Goal: Use online tool/utility

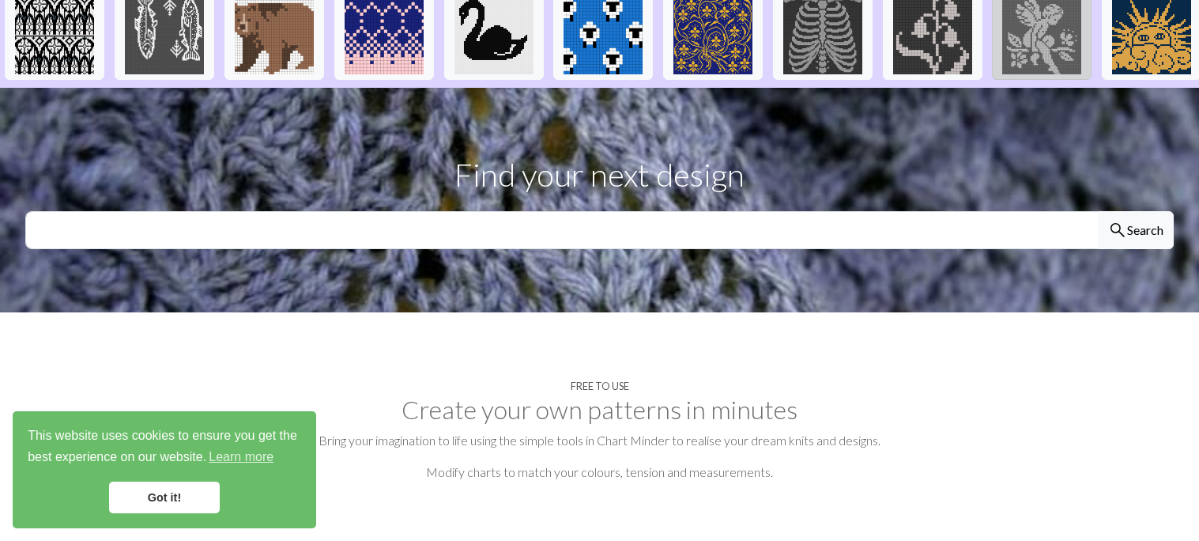
scroll to position [409, 0]
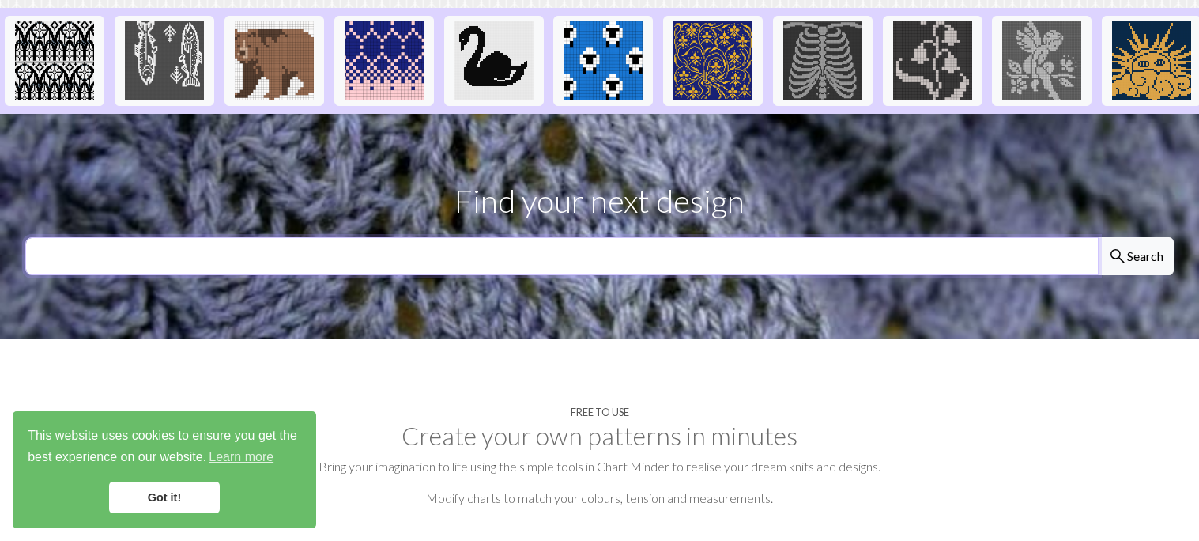
click at [1016, 237] on input "text" at bounding box center [561, 256] width 1073 height 38
type input "pochita"
click at [1157, 237] on button "search Search" at bounding box center [1136, 256] width 76 height 38
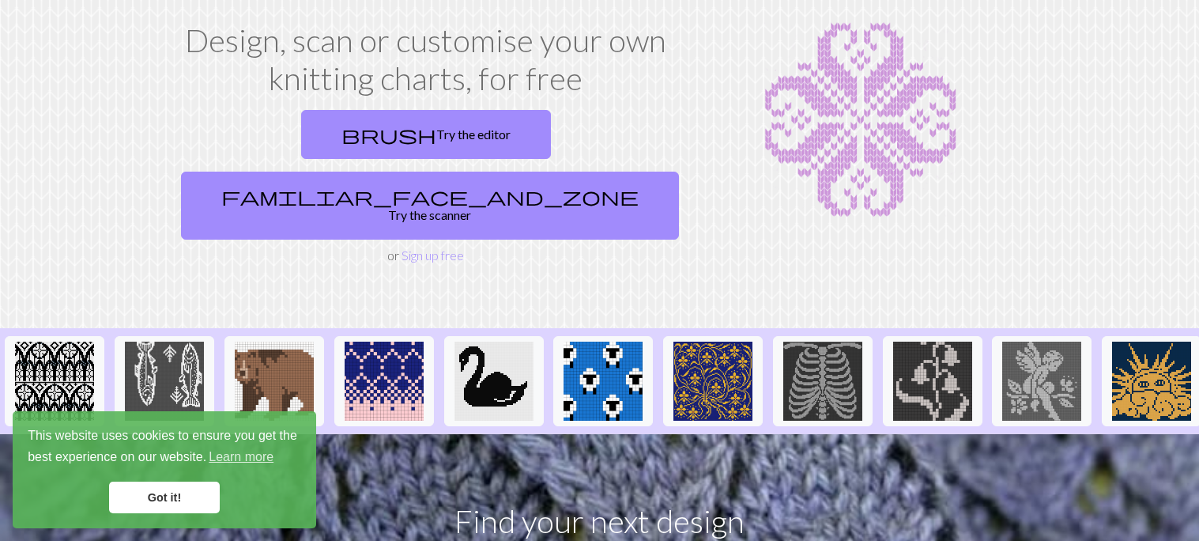
scroll to position [26, 0]
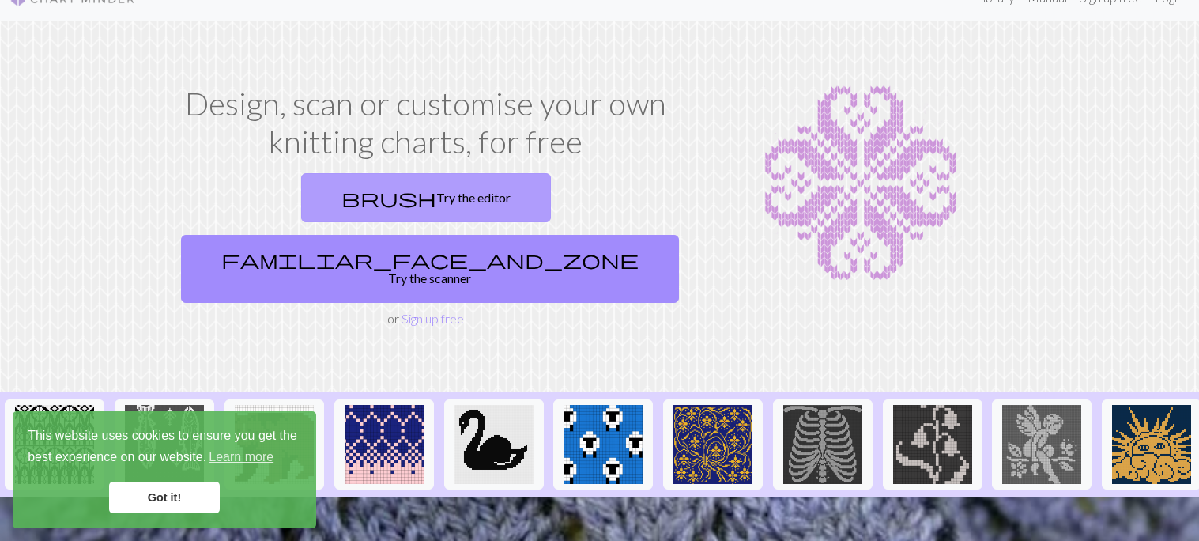
click at [334, 204] on link "brush Try the editor" at bounding box center [426, 197] width 250 height 49
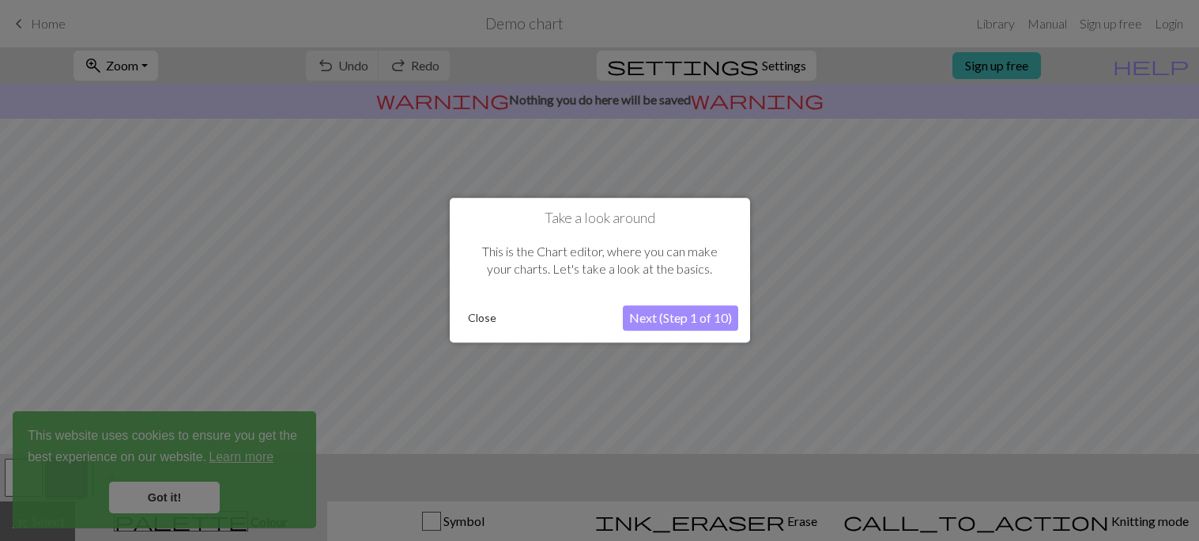
click at [662, 322] on button "Next (Step 1 of 10)" at bounding box center [680, 318] width 115 height 25
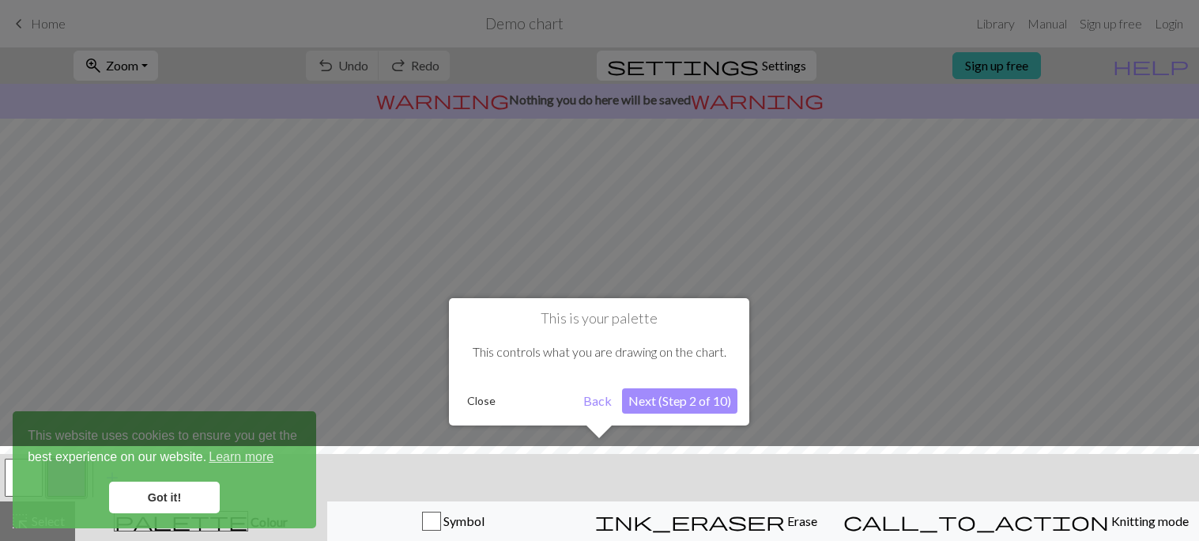
click at [656, 405] on button "Next (Step 2 of 10)" at bounding box center [679, 400] width 115 height 25
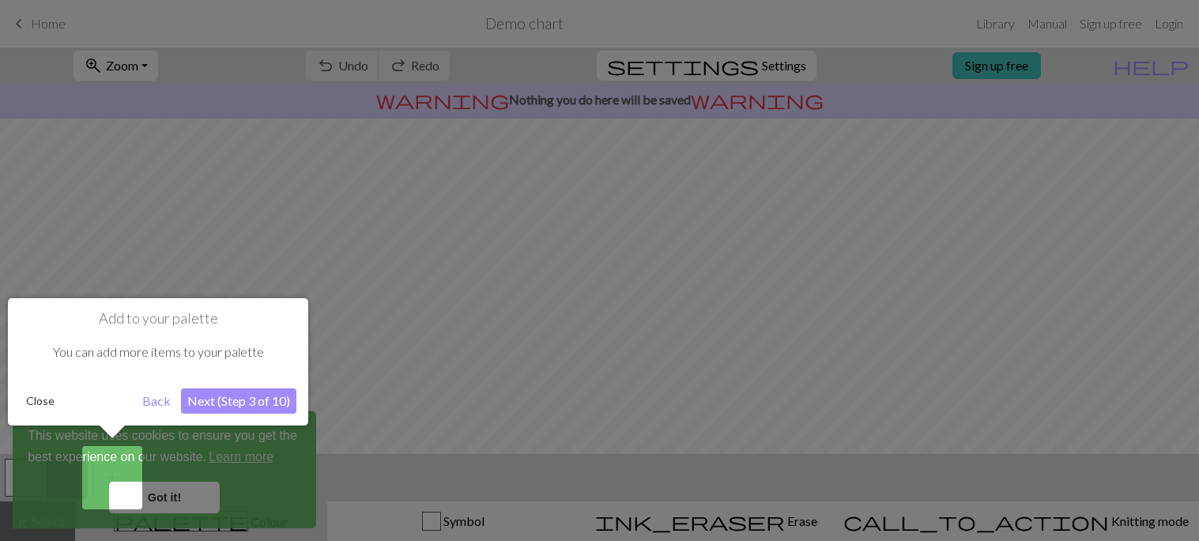
click at [247, 398] on button "Next (Step 3 of 10)" at bounding box center [238, 400] width 115 height 25
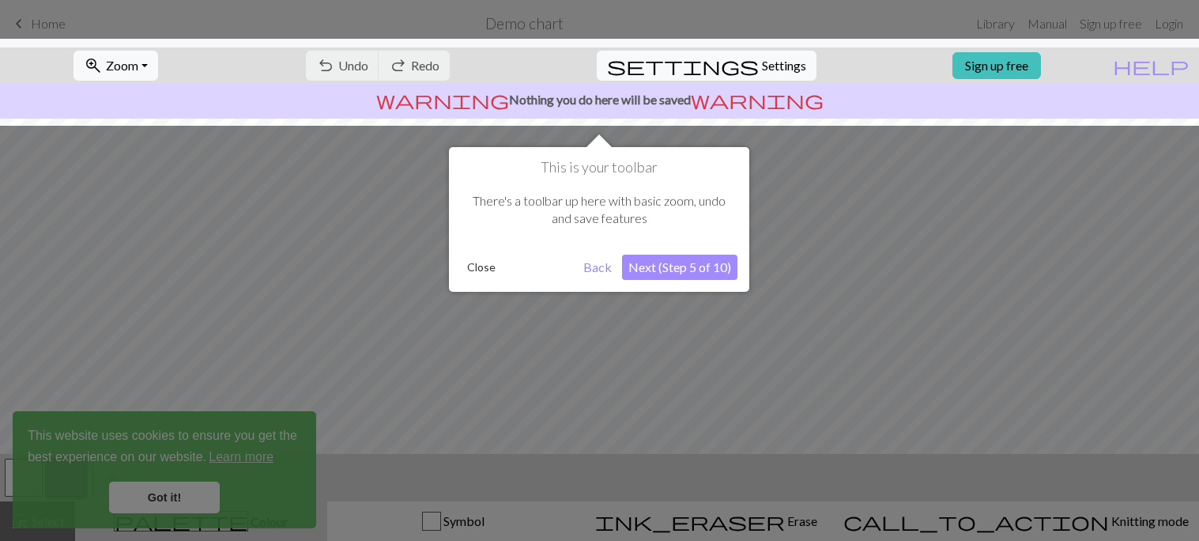
click at [654, 265] on button "Next (Step 5 of 10)" at bounding box center [679, 267] width 115 height 25
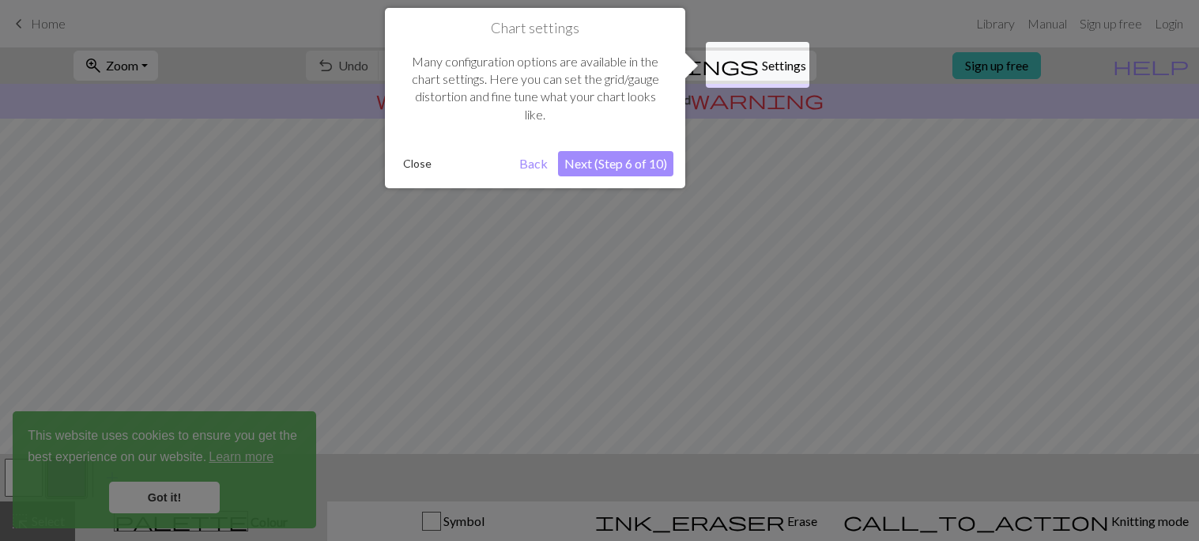
click at [658, 165] on button "Next (Step 6 of 10)" at bounding box center [615, 163] width 115 height 25
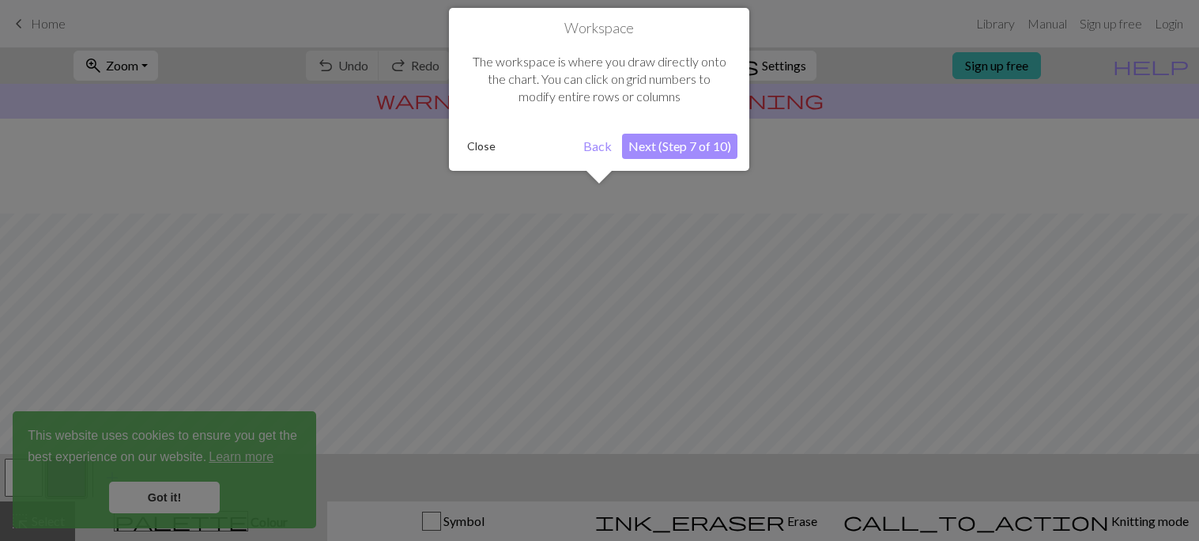
scroll to position [94, 0]
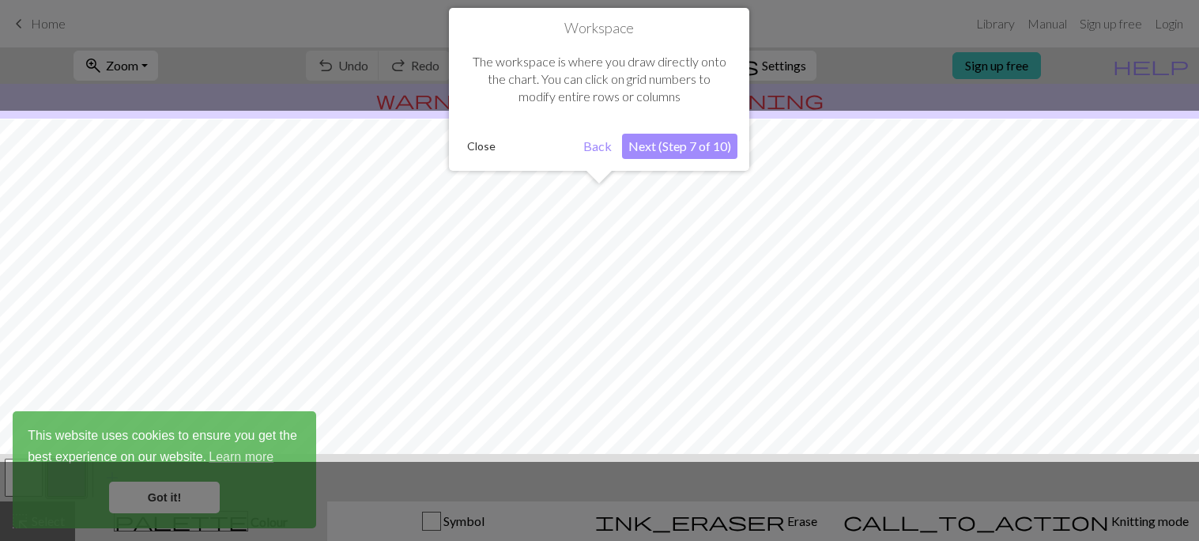
click at [673, 156] on button "Next (Step 7 of 10)" at bounding box center [679, 146] width 115 height 25
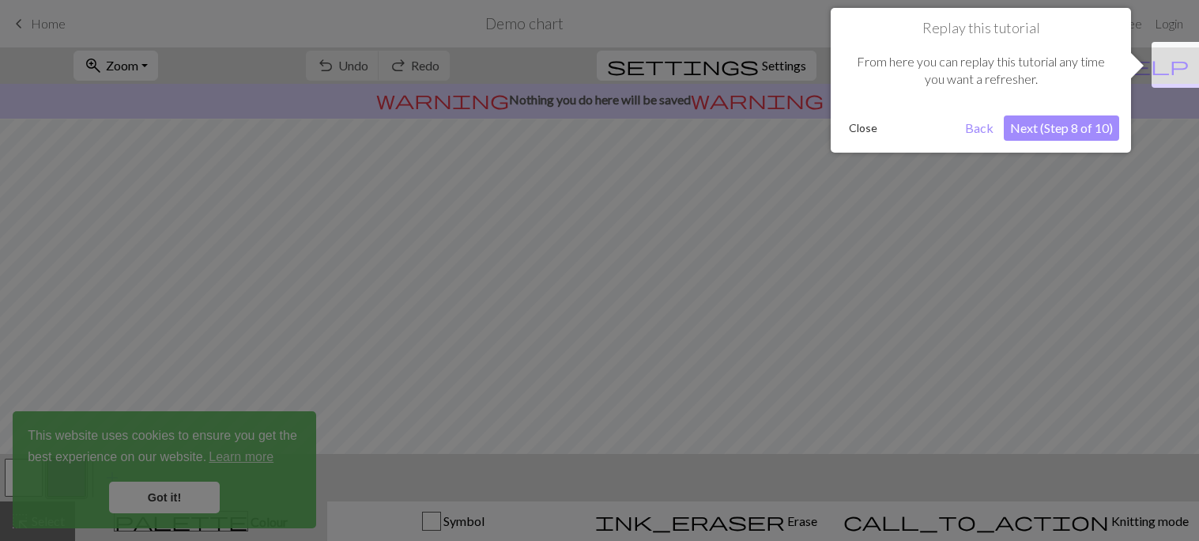
click at [1102, 128] on button "Next (Step 8 of 10)" at bounding box center [1061, 127] width 115 height 25
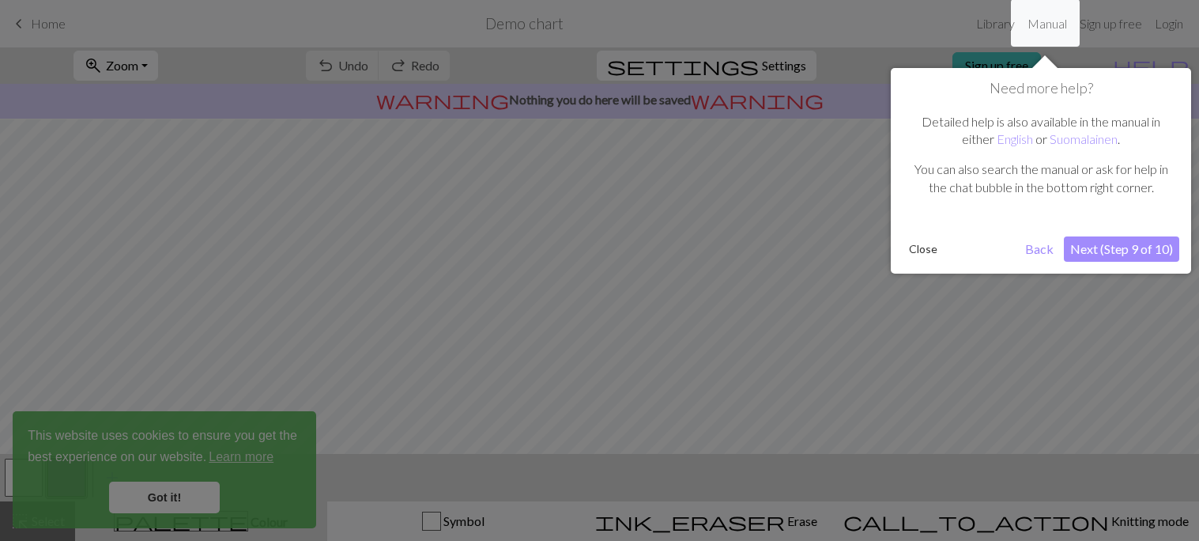
click at [1107, 260] on button "Next (Step 9 of 10)" at bounding box center [1121, 248] width 115 height 25
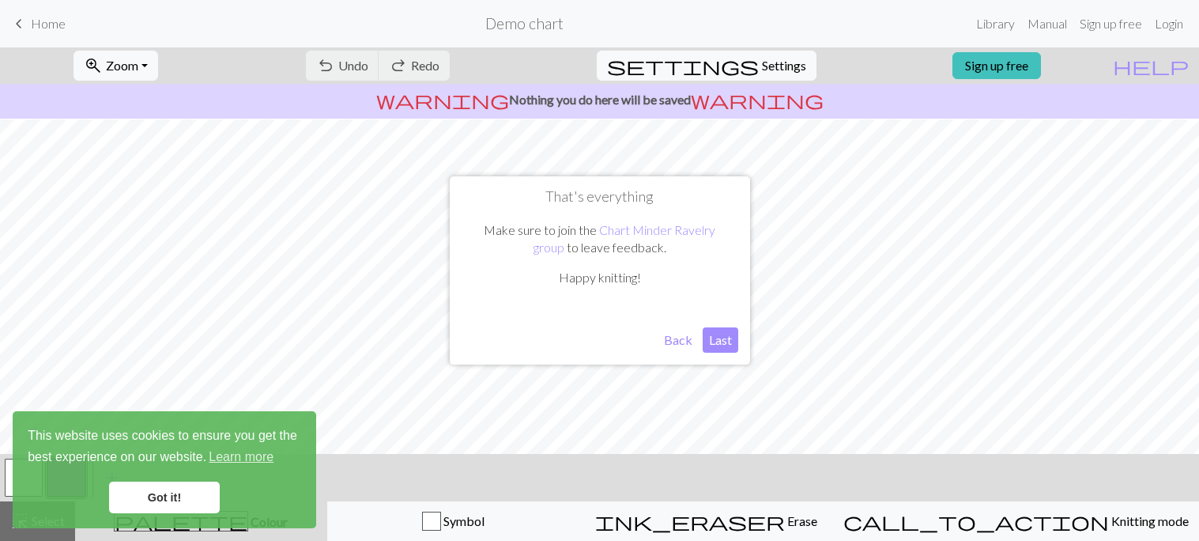
click at [712, 337] on button "Last" at bounding box center [721, 339] width 36 height 25
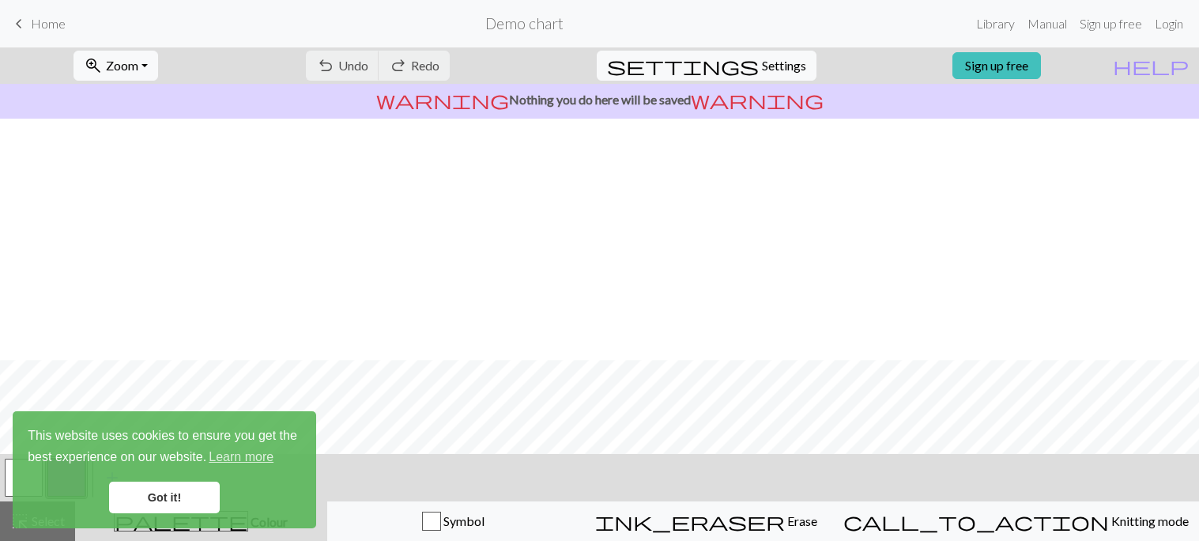
scroll to position [241, 0]
click at [153, 493] on link "Got it!" at bounding box center [164, 497] width 111 height 32
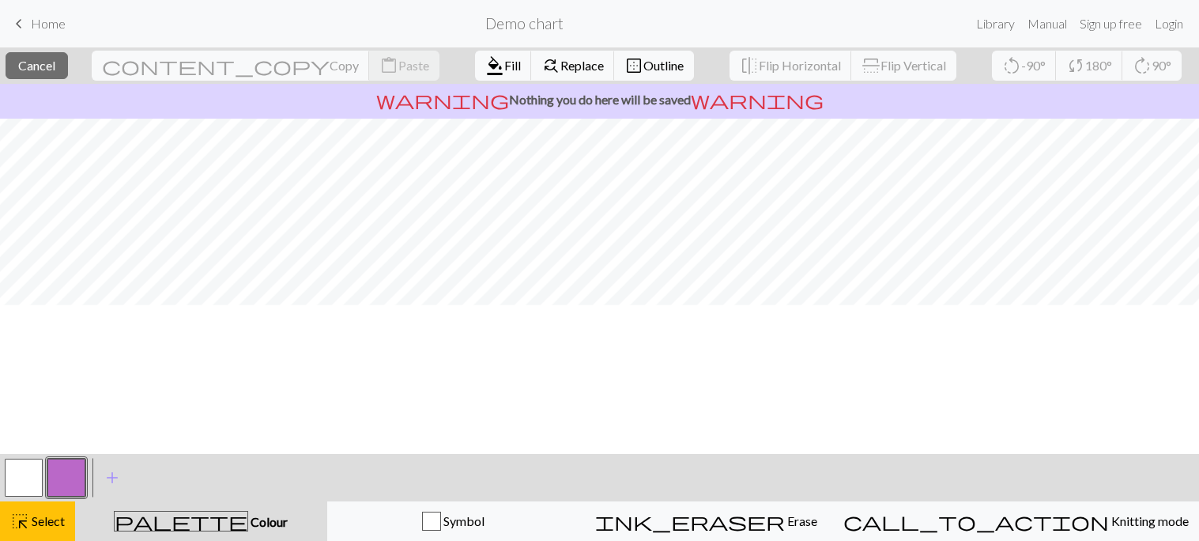
scroll to position [92, 0]
click at [624, 75] on span "border_outer" at bounding box center [633, 66] width 19 height 22
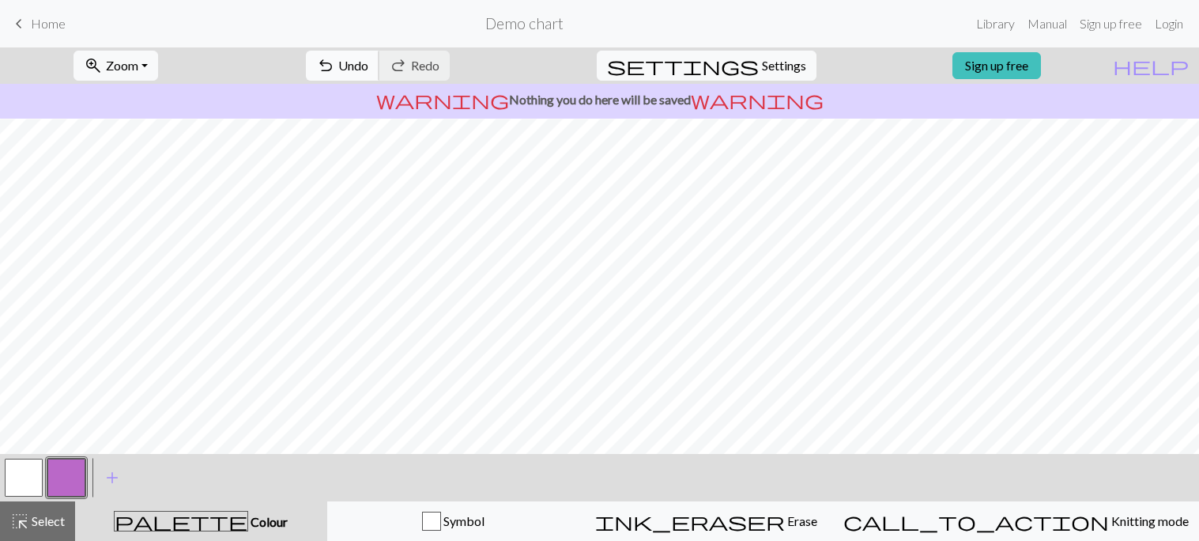
click at [335, 65] on span "undo" at bounding box center [325, 66] width 19 height 22
click at [762, 73] on span "Settings" at bounding box center [784, 65] width 44 height 19
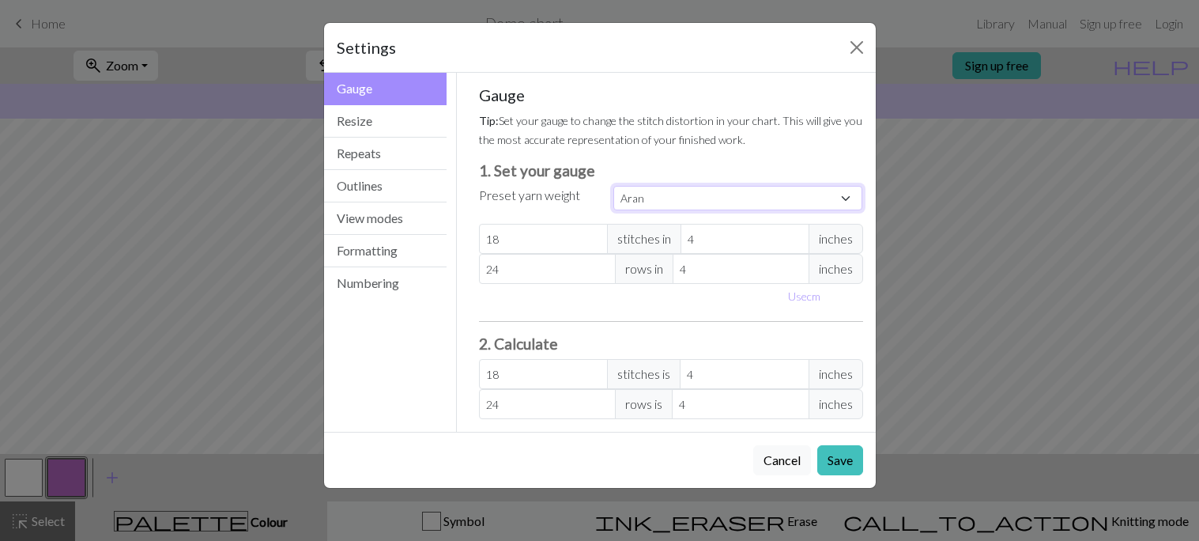
click at [646, 201] on select "Custom Square Lace Light Fingering Fingering Sport Double knit Worsted Aran Bul…" at bounding box center [738, 198] width 250 height 25
click at [613, 186] on select "Custom Square Lace Light Fingering Fingering Sport Double knit Worsted Aran Bul…" at bounding box center [738, 198] width 250 height 25
click at [526, 236] on input "18" at bounding box center [543, 239] width 129 height 30
select select "custom"
type input "1"
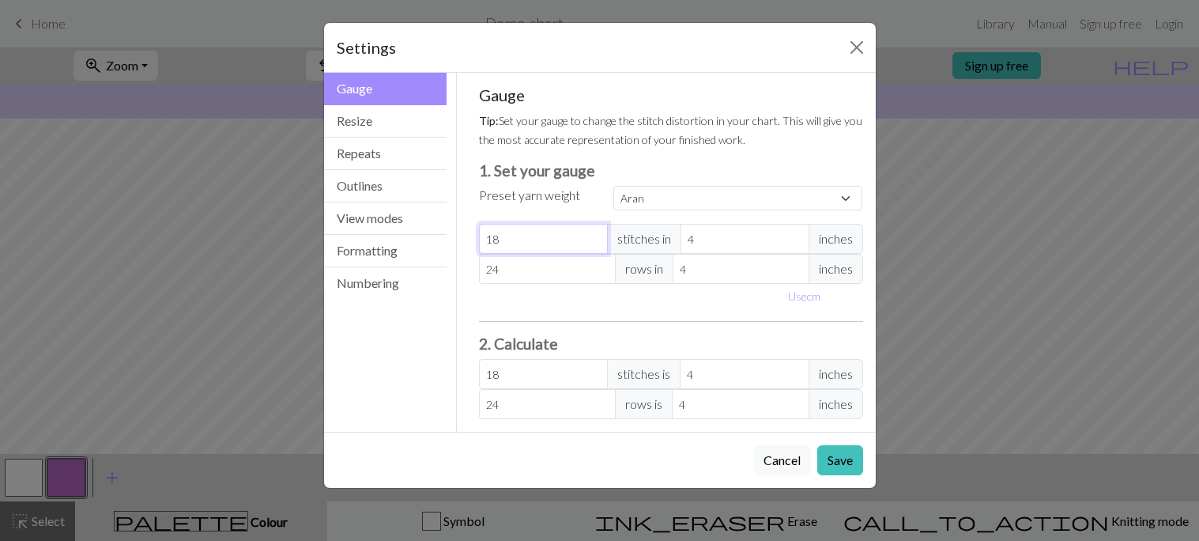
type input "1"
type input "0"
type input "2"
type input "25"
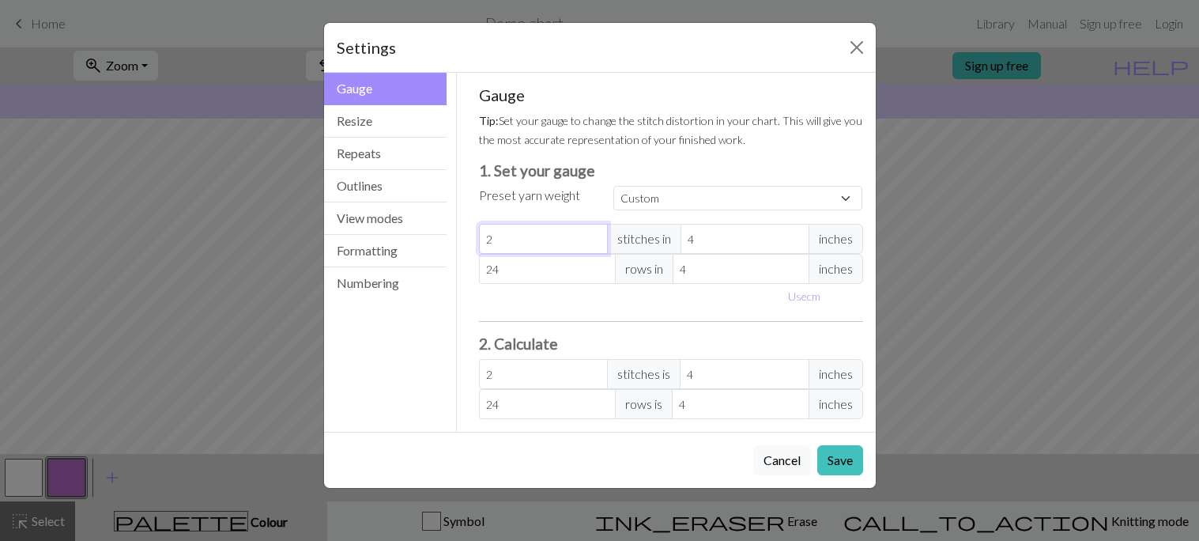
type input "25"
click at [589, 277] on input "24" at bounding box center [547, 269] width 137 height 30
type input "2"
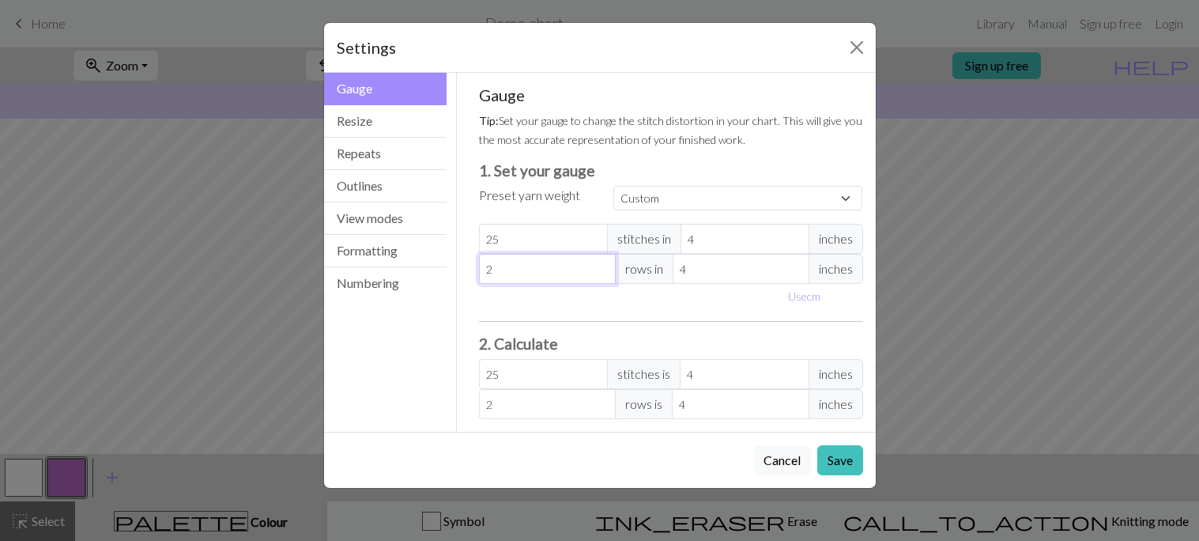
type input "0"
click at [707, 267] on input "4" at bounding box center [741, 269] width 137 height 30
type input "7"
type input "0"
type input "7"
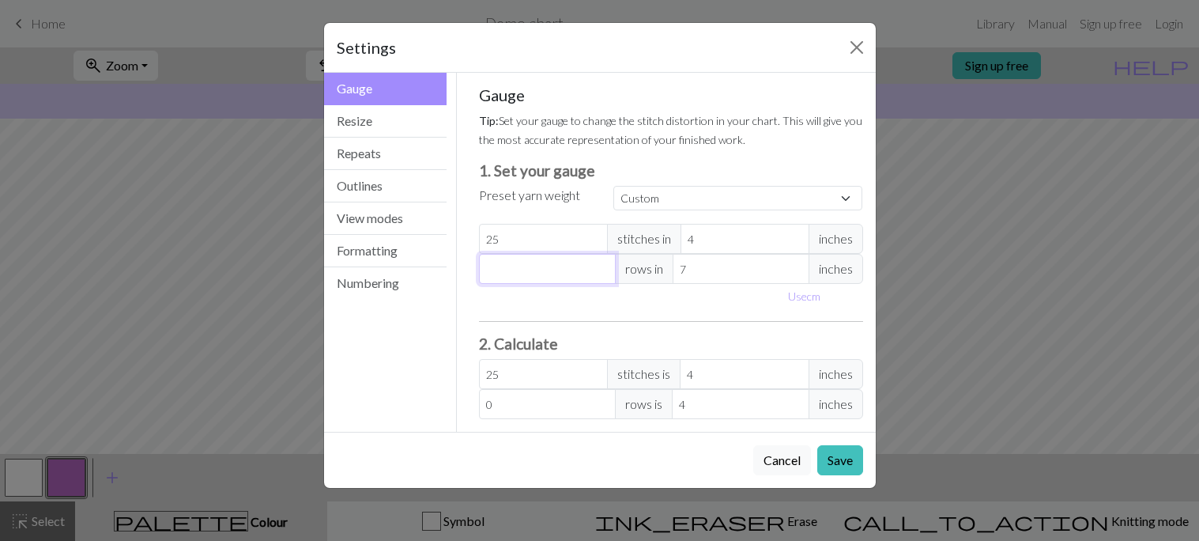
click at [590, 273] on input "number" at bounding box center [547, 269] width 137 height 30
type input "4"
type input "2.29"
type input "42"
type input "24"
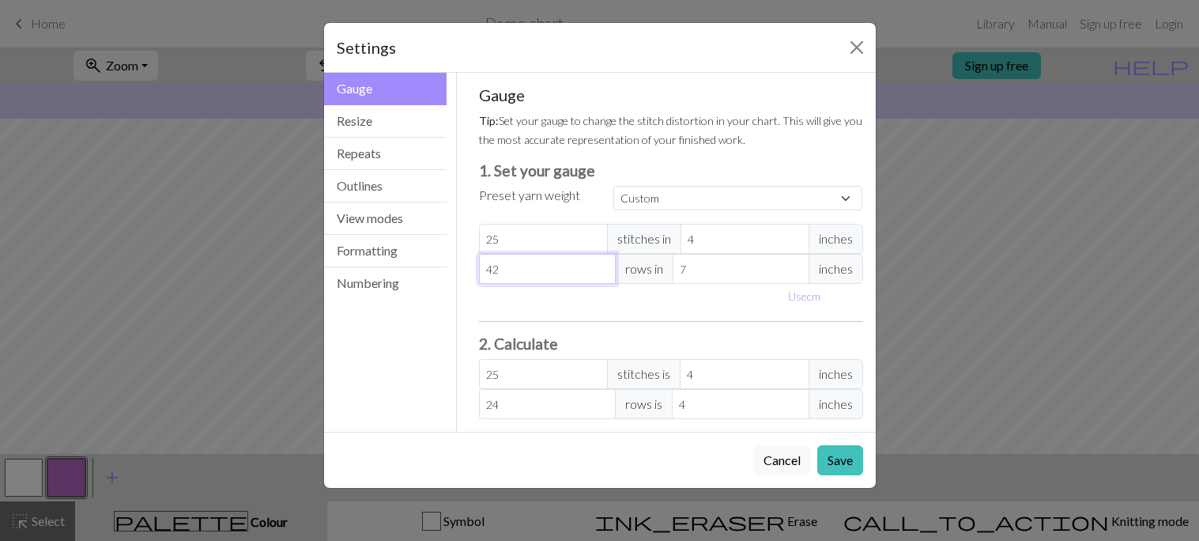
type input "42"
click at [779, 342] on h3 "2. Calculate" at bounding box center [671, 343] width 384 height 18
click at [534, 372] on input "25" at bounding box center [543, 374] width 129 height 30
click at [417, 131] on button "Resize" at bounding box center [385, 121] width 123 height 32
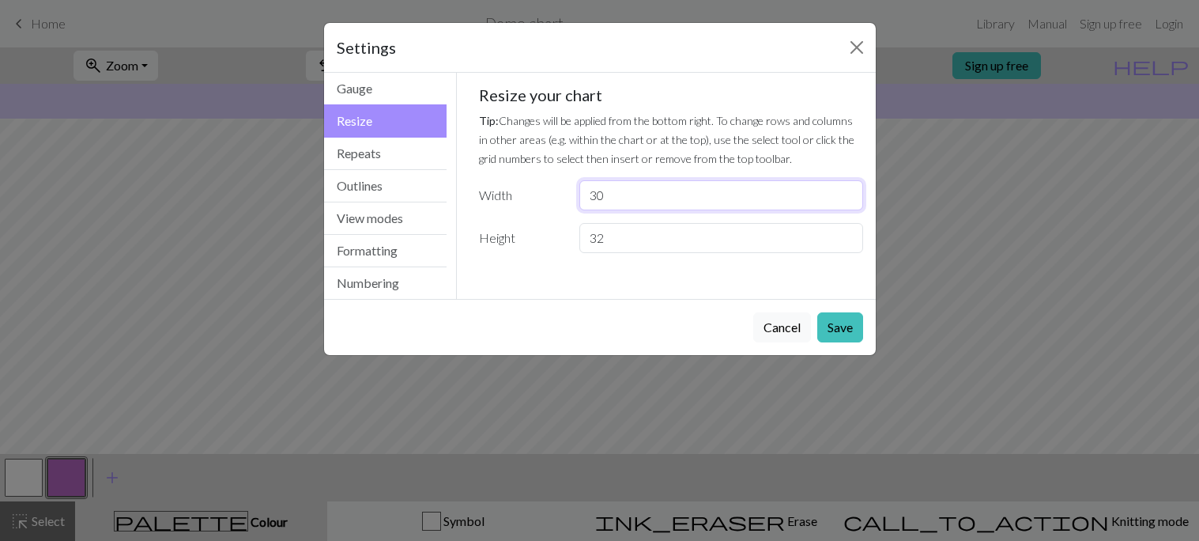
click at [634, 196] on input "30" at bounding box center [720, 195] width 283 height 30
type input "3"
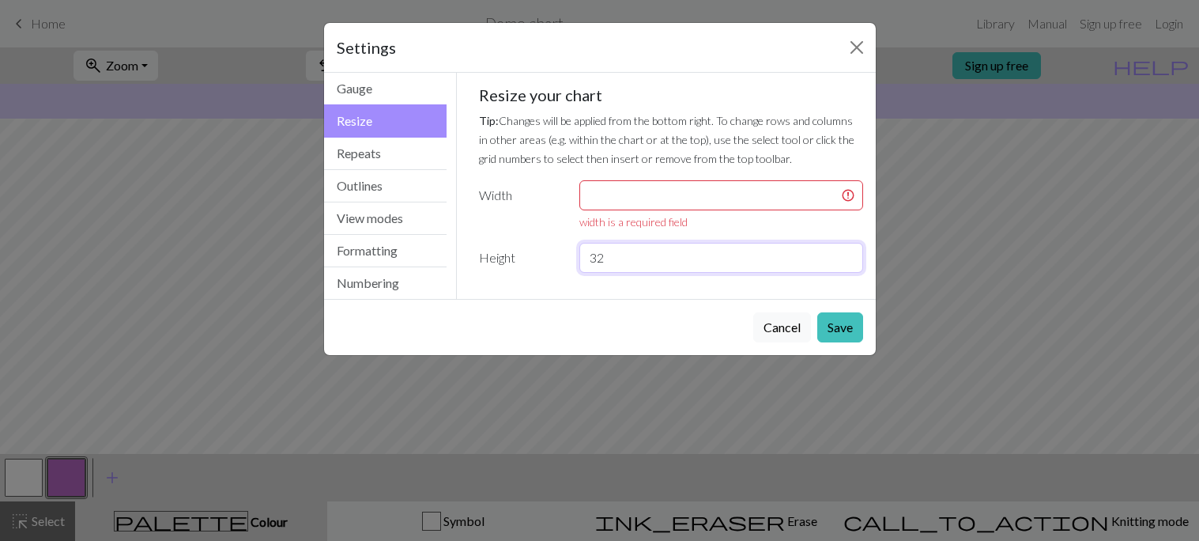
click at [638, 258] on input "32" at bounding box center [720, 258] width 283 height 30
type input "3"
type input "42"
click at [680, 197] on input "number" at bounding box center [720, 195] width 283 height 30
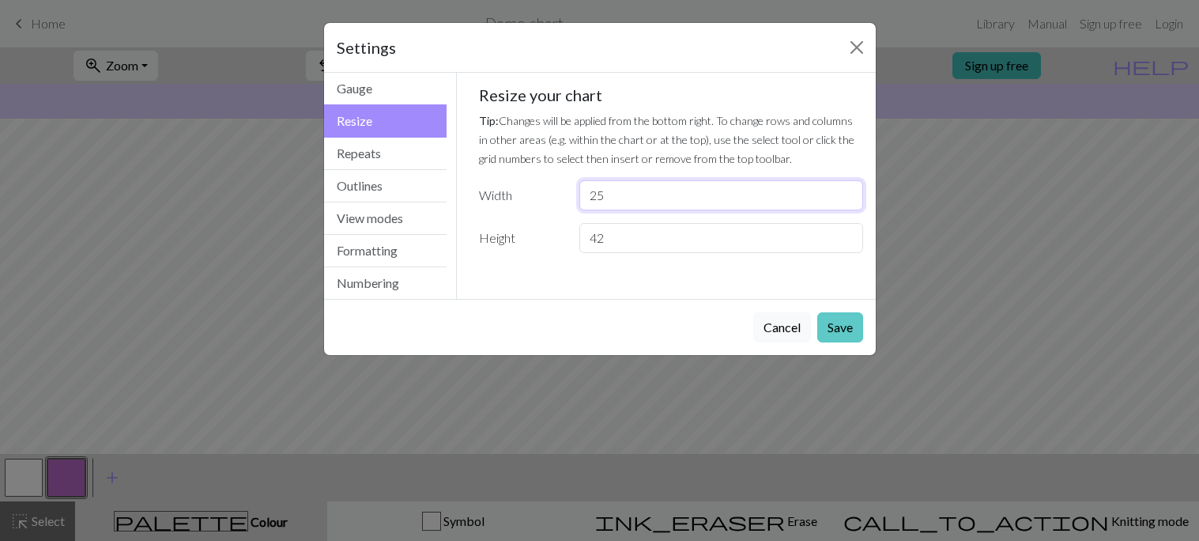
type input "25"
click at [848, 324] on button "Save" at bounding box center [840, 327] width 46 height 30
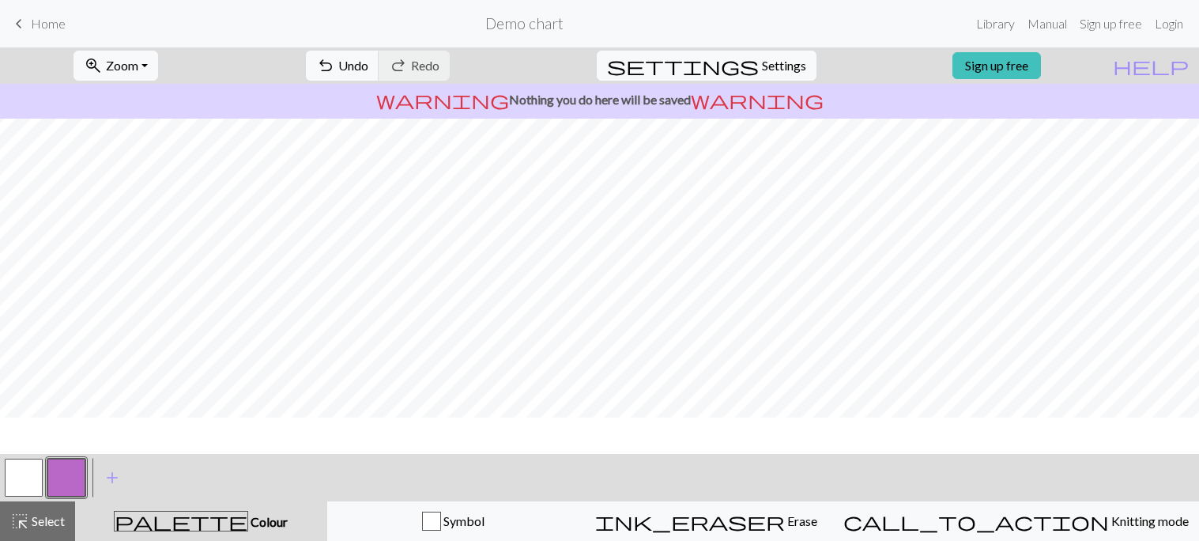
scroll to position [345, 0]
click at [20, 474] on button "button" at bounding box center [24, 477] width 38 height 38
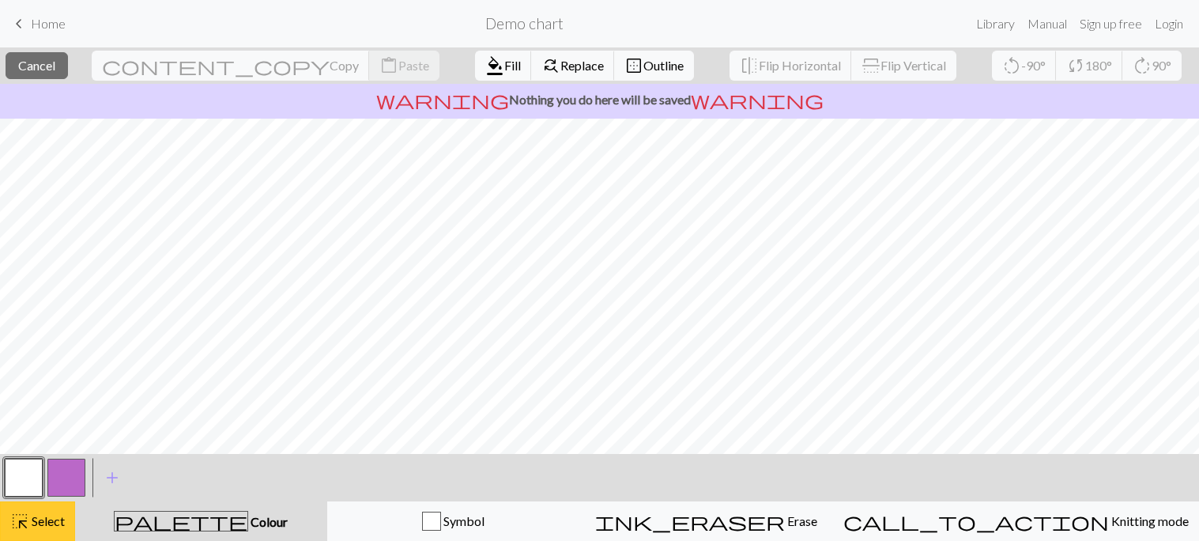
click at [17, 522] on span "highlight_alt" at bounding box center [19, 521] width 19 height 22
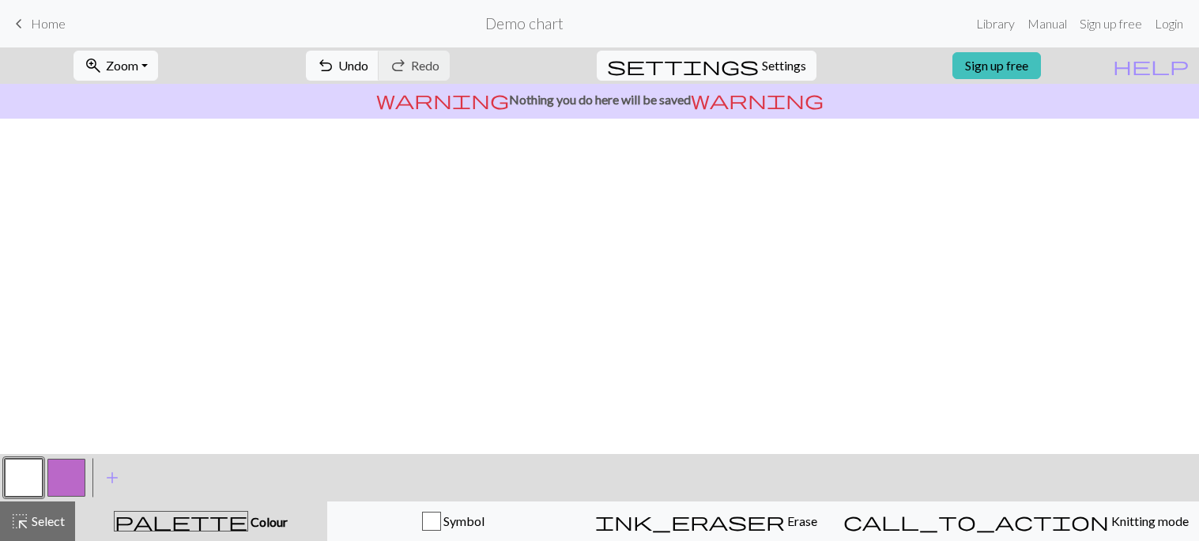
scroll to position [428, 0]
click at [115, 473] on span "add" at bounding box center [112, 477] width 19 height 22
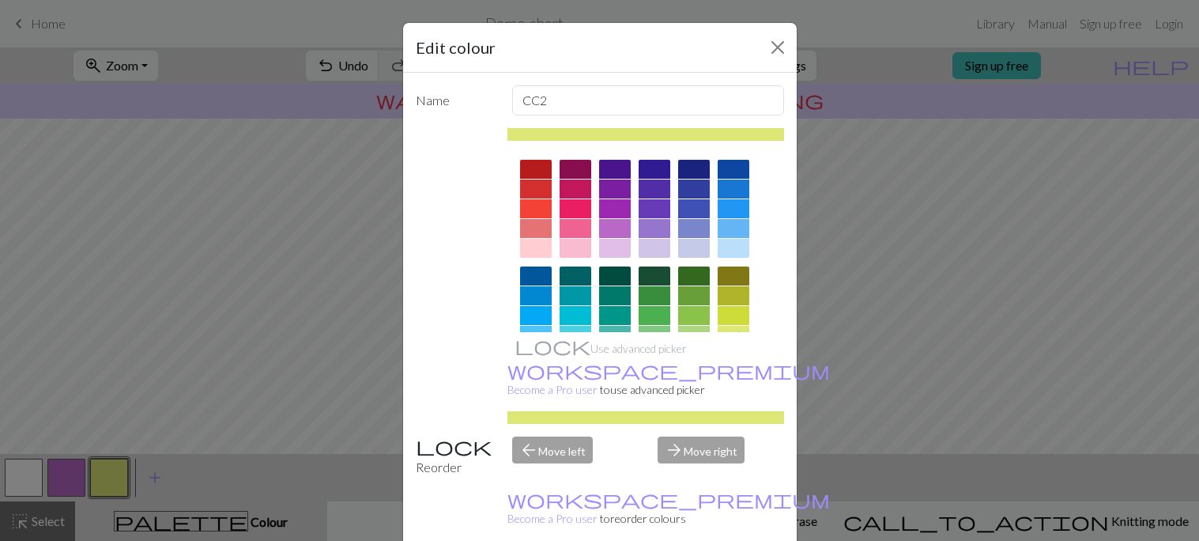
click at [657, 307] on div at bounding box center [655, 315] width 32 height 19
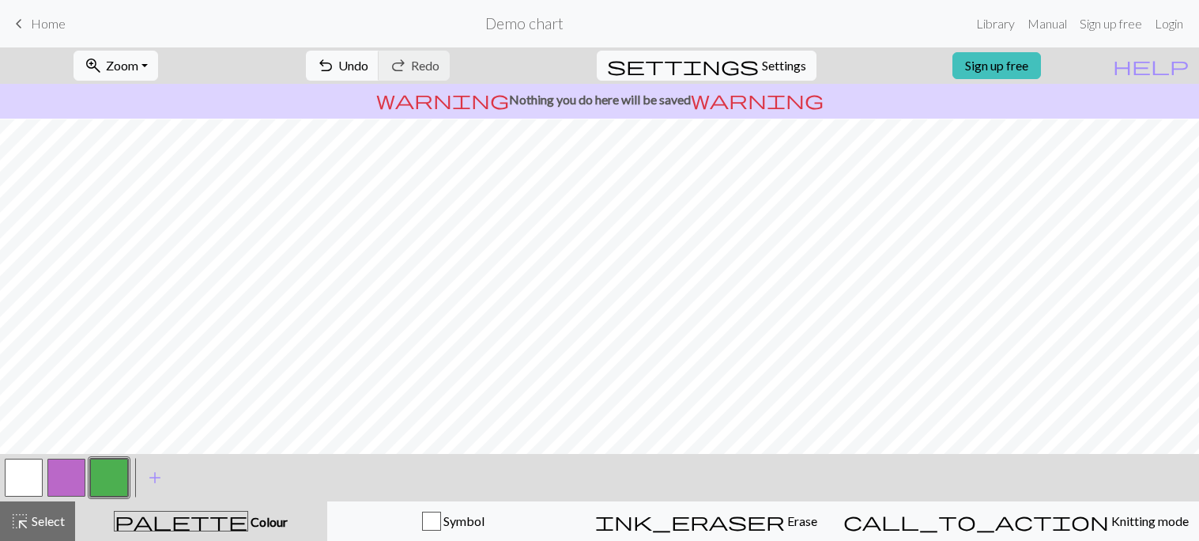
click at [36, 473] on button "button" at bounding box center [24, 477] width 38 height 38
click at [110, 477] on button "button" at bounding box center [109, 477] width 38 height 38
click at [18, 468] on button "button" at bounding box center [24, 477] width 38 height 38
click at [160, 473] on span "add" at bounding box center [154, 477] width 19 height 22
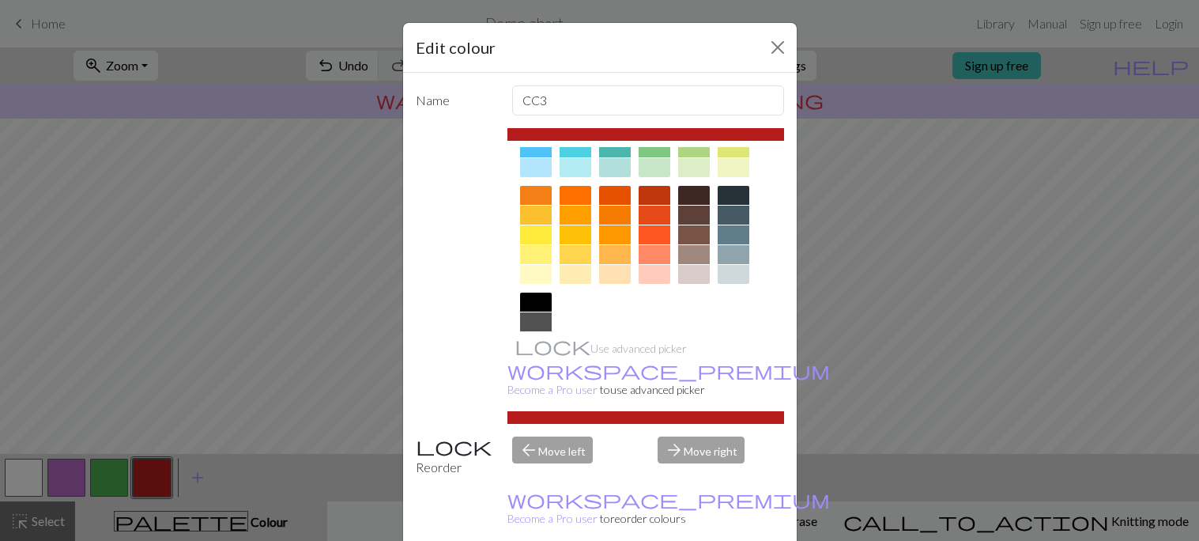
scroll to position [190, 0]
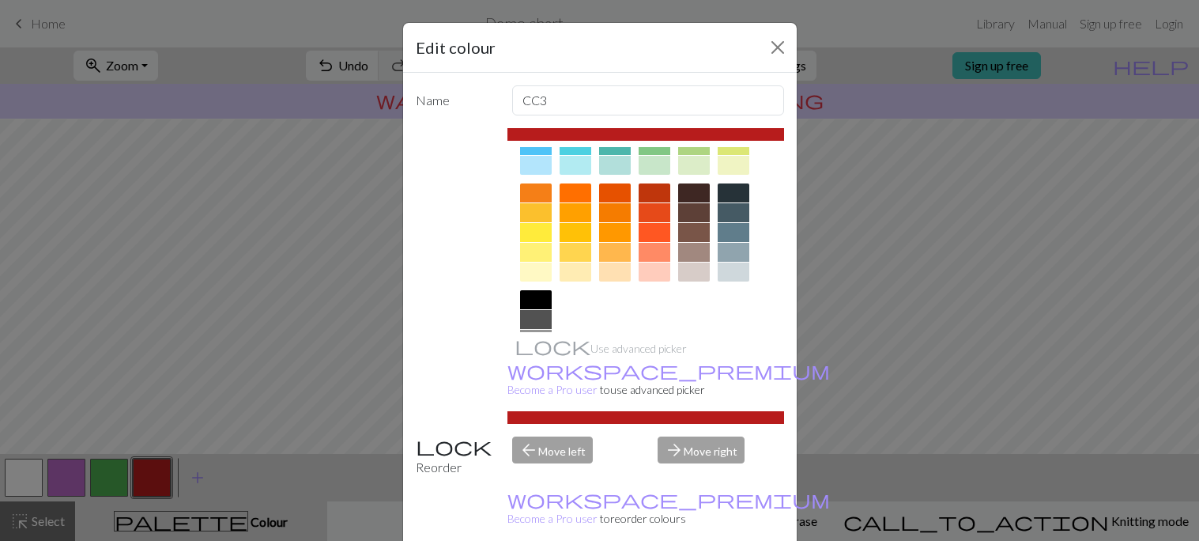
click at [700, 227] on div at bounding box center [694, 232] width 32 height 19
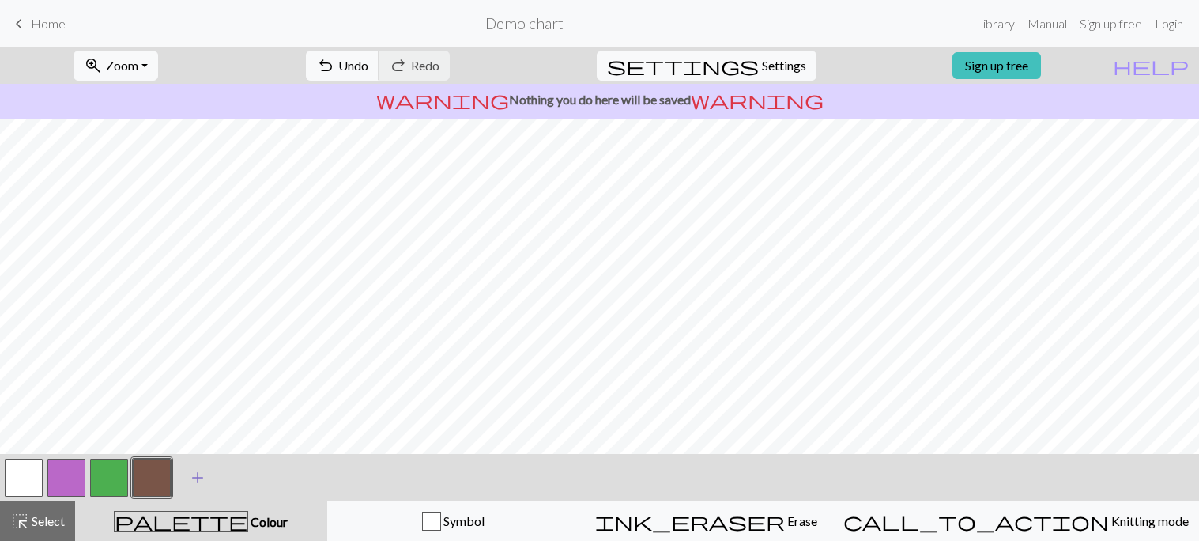
click at [198, 480] on span "add" at bounding box center [197, 477] width 19 height 22
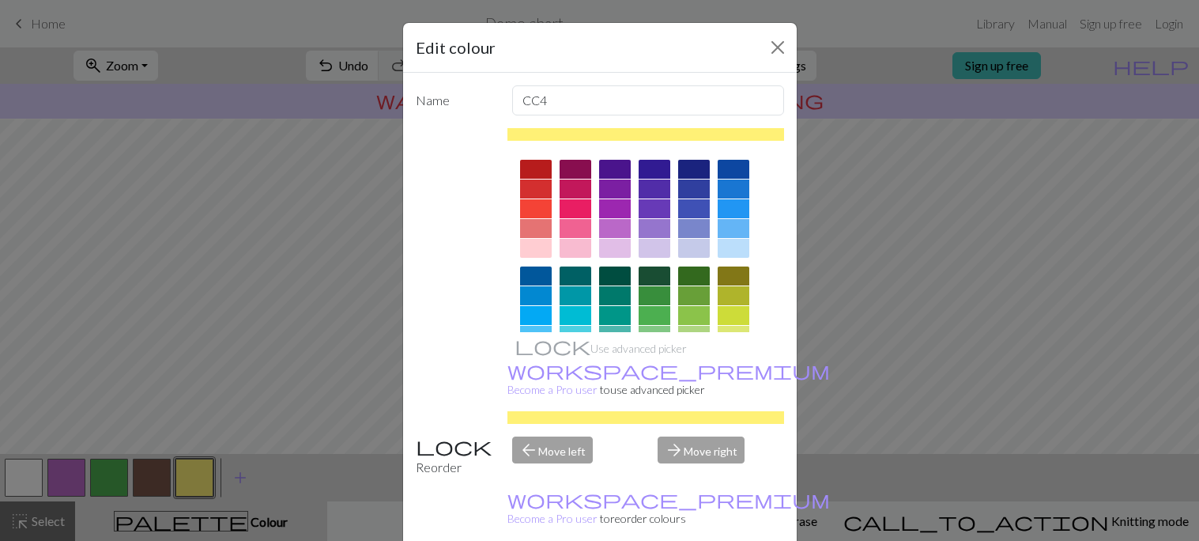
click at [542, 207] on div at bounding box center [536, 208] width 32 height 19
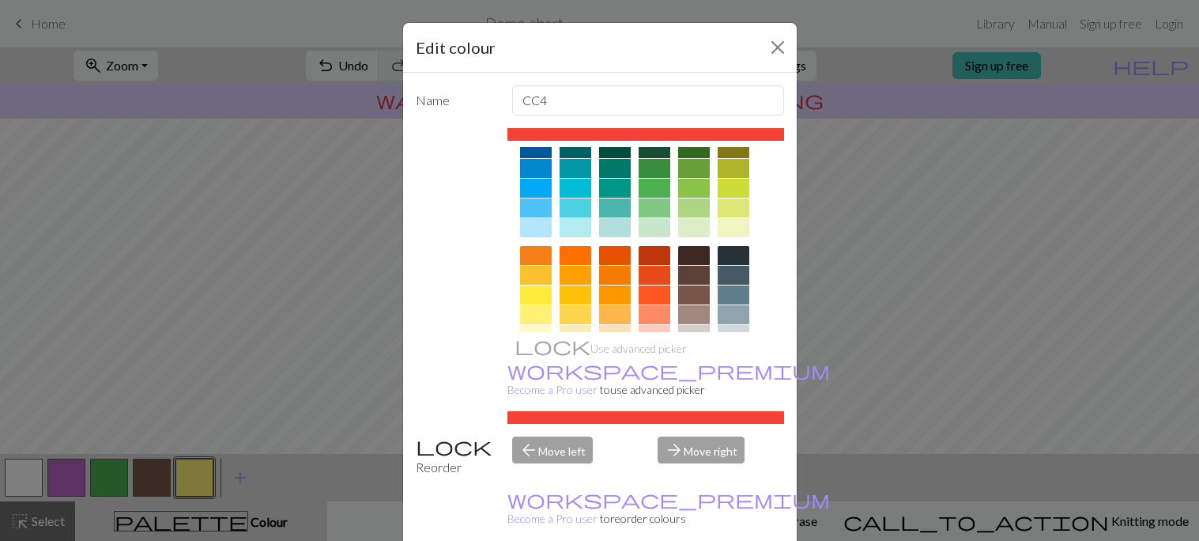
scroll to position [119, 0]
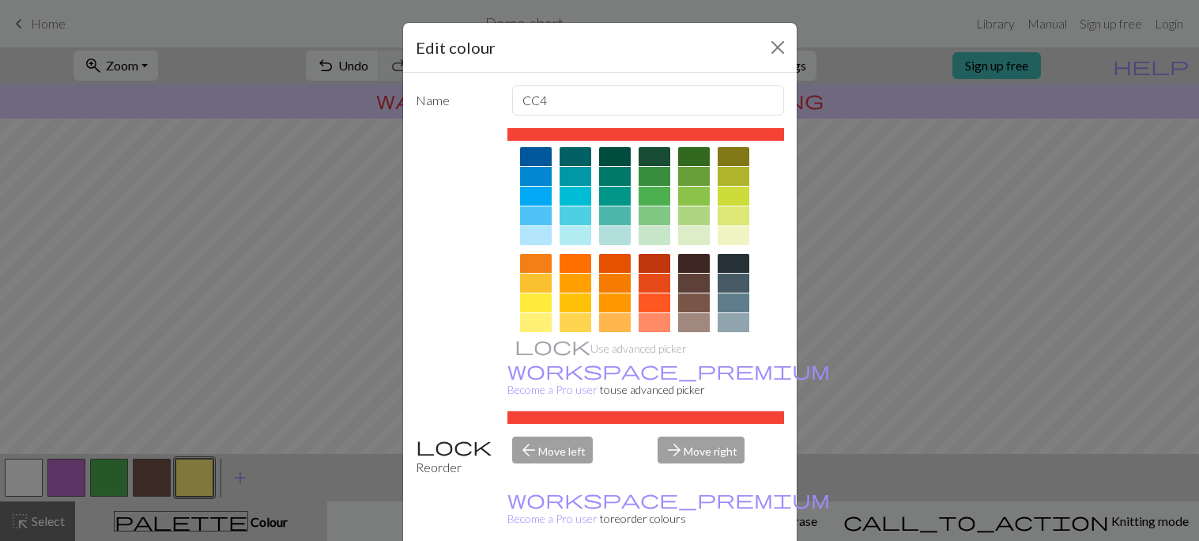
click at [648, 285] on div at bounding box center [655, 282] width 32 height 19
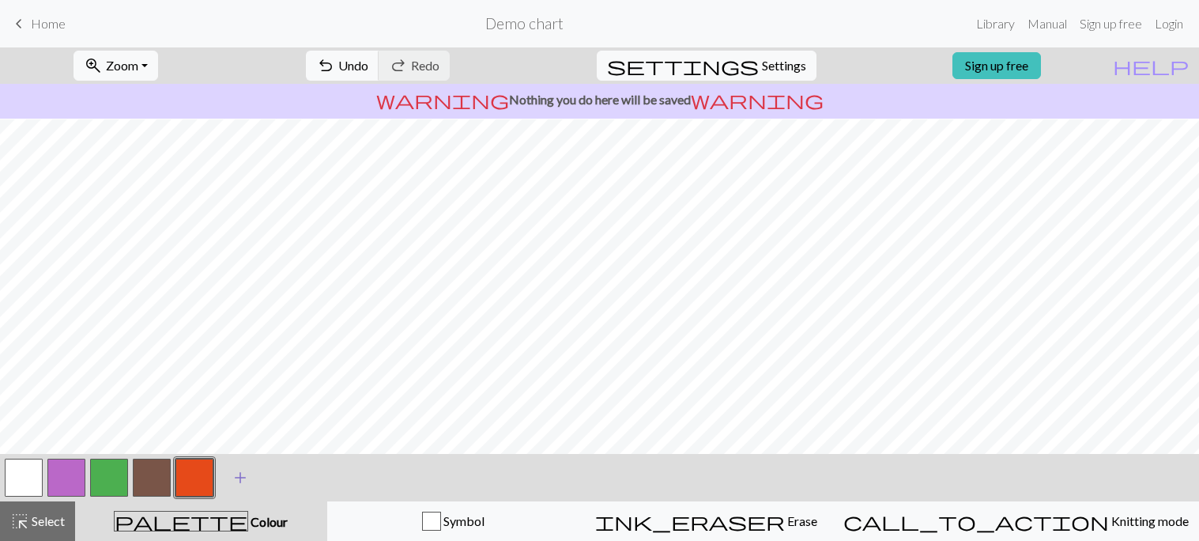
click at [239, 473] on span "add" at bounding box center [240, 477] width 19 height 22
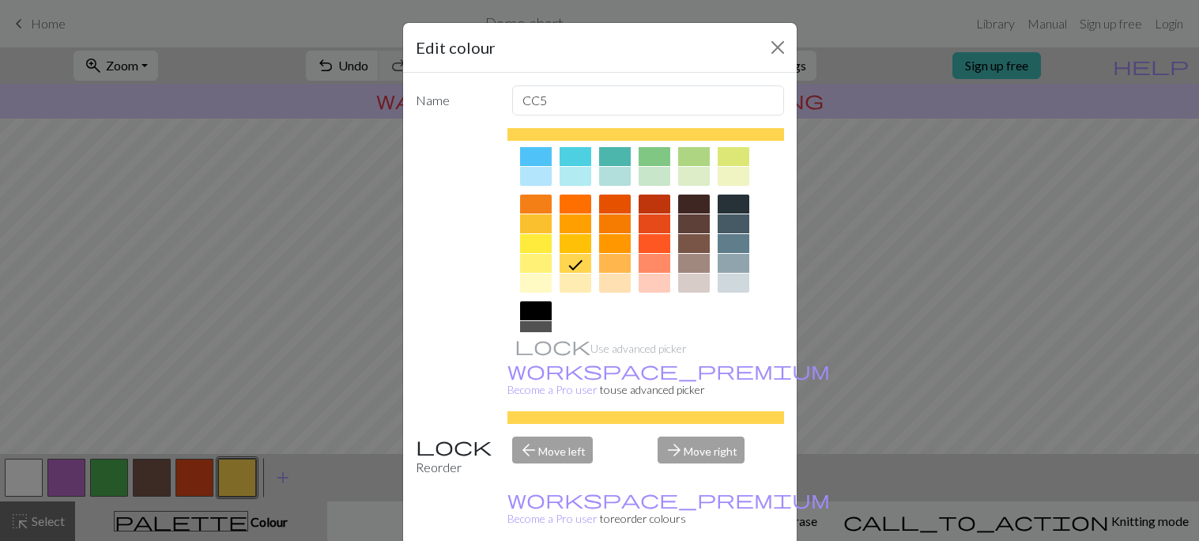
scroll to position [184, 0]
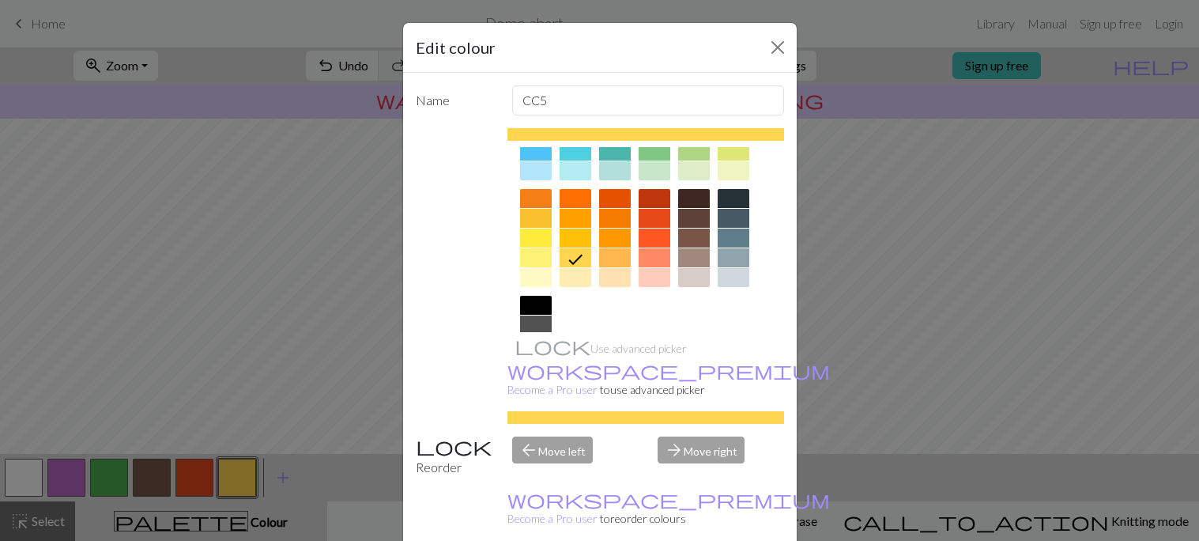
click at [734, 275] on div at bounding box center [734, 277] width 32 height 19
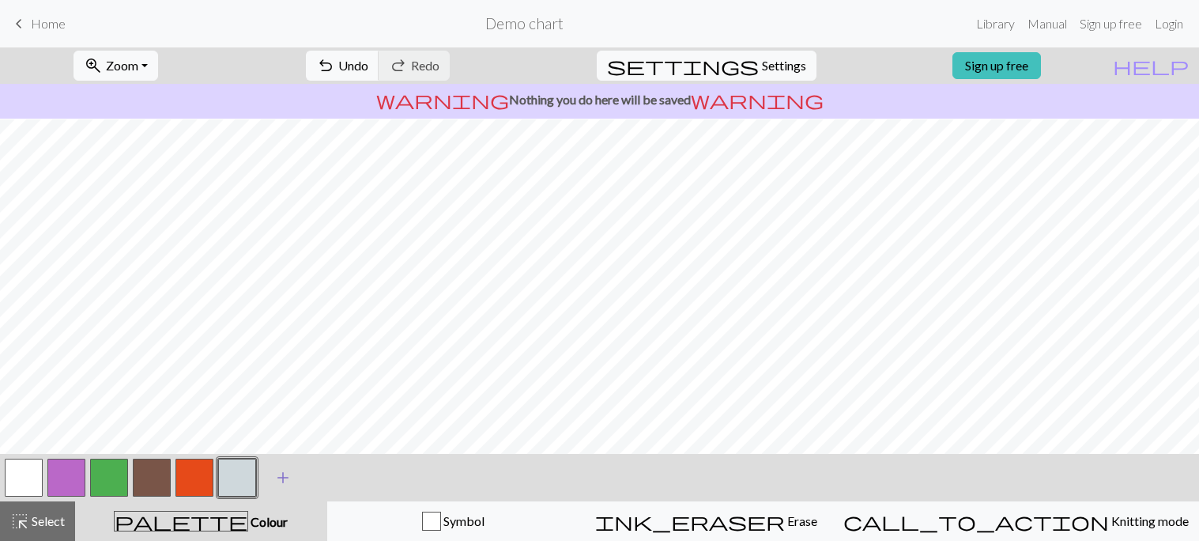
click at [281, 470] on span "add" at bounding box center [282, 477] width 19 height 22
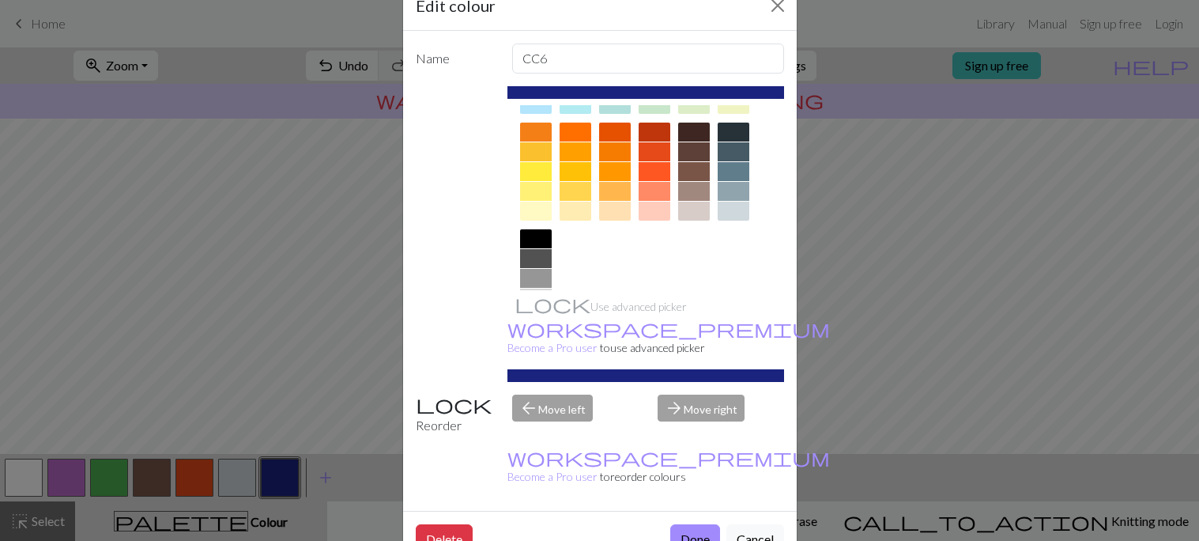
scroll to position [213, 0]
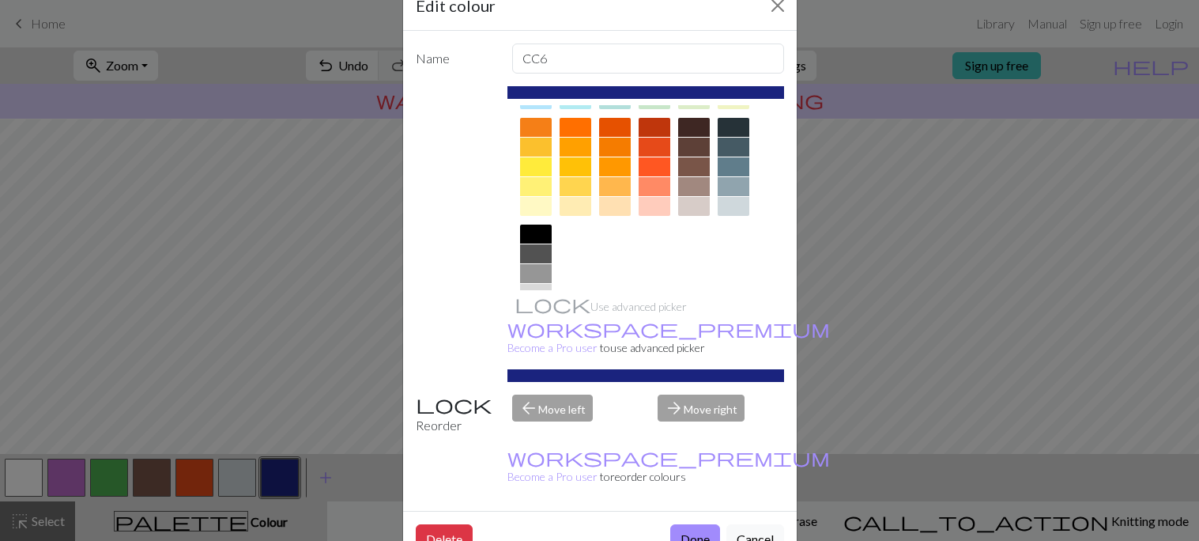
click at [730, 179] on div at bounding box center [734, 186] width 32 height 19
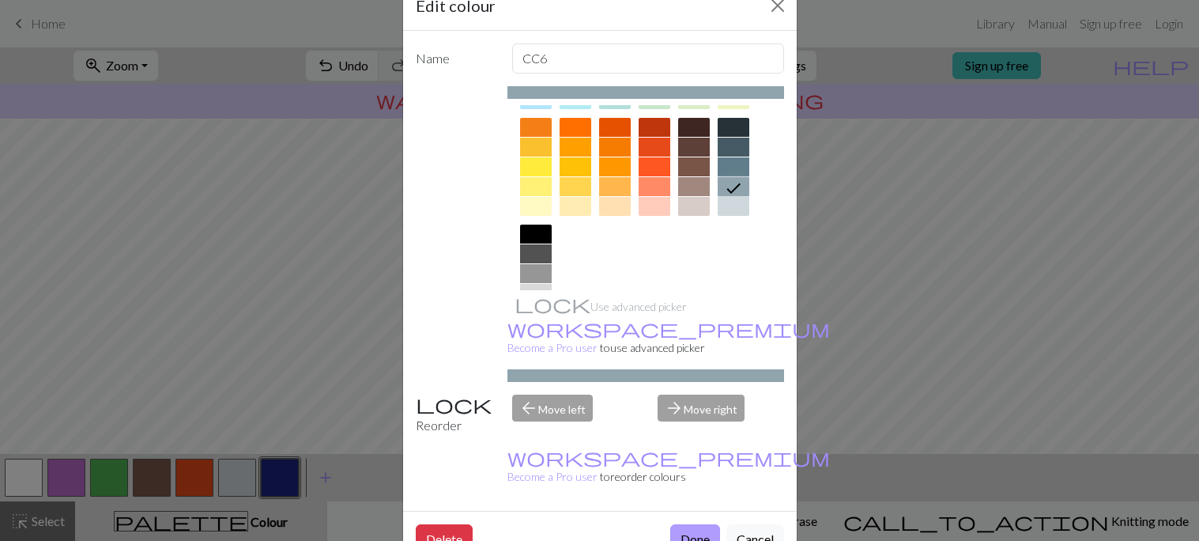
click at [692, 524] on button "Done" at bounding box center [695, 539] width 50 height 30
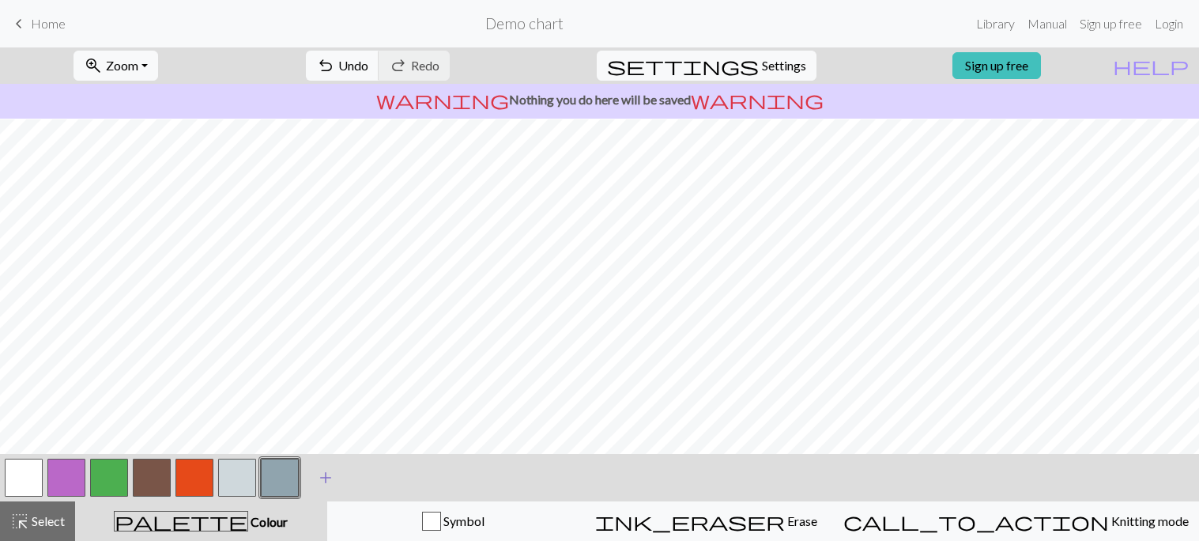
click at [320, 480] on span "add" at bounding box center [325, 477] width 19 height 22
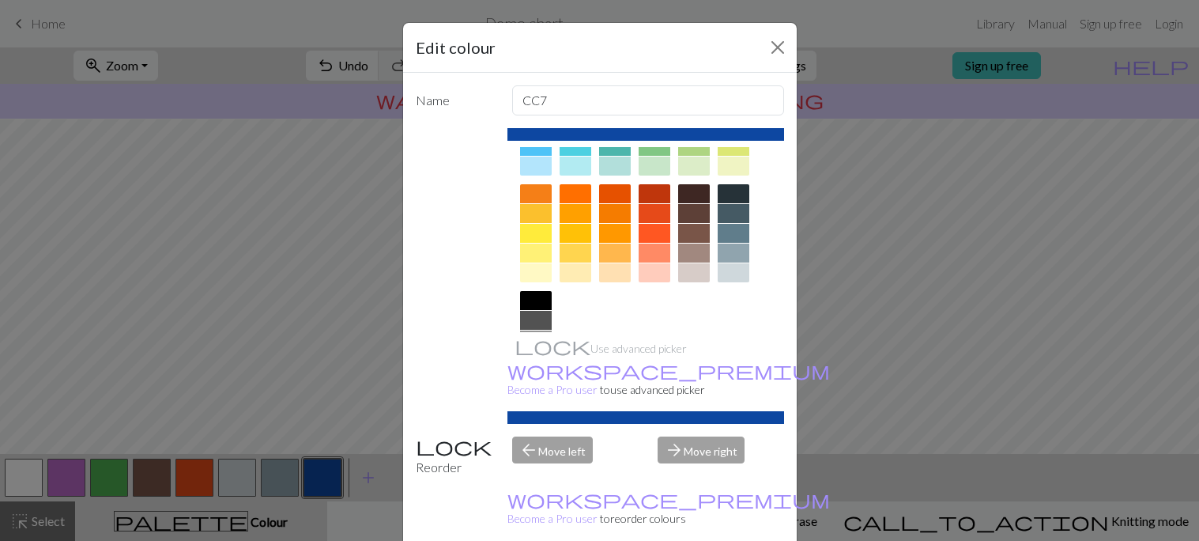
scroll to position [187, 0]
click at [739, 218] on div at bounding box center [734, 215] width 32 height 19
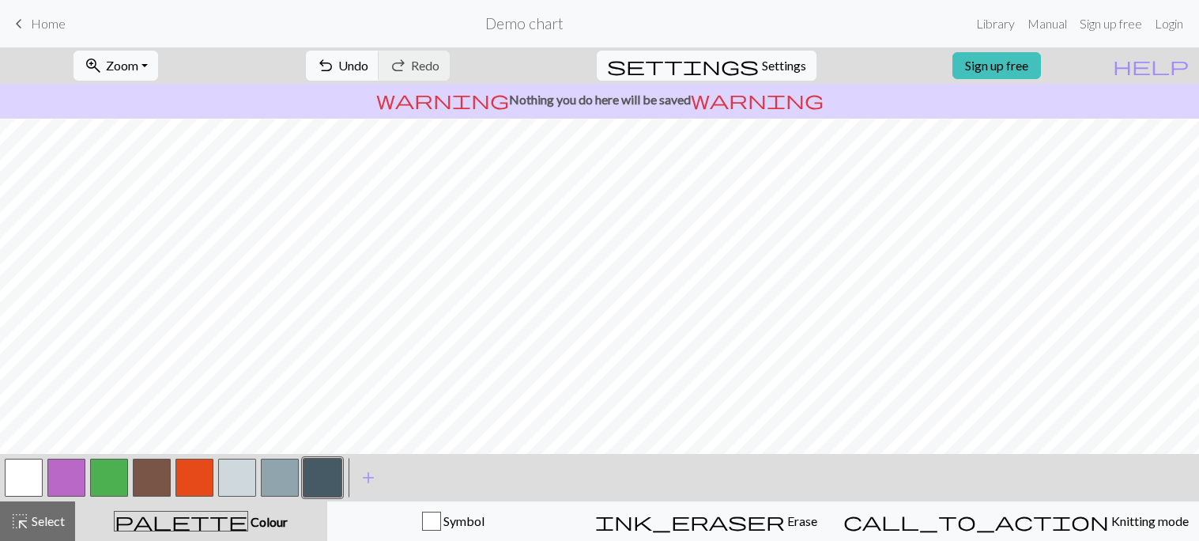
click at [167, 475] on button "button" at bounding box center [152, 477] width 38 height 38
click at [107, 487] on button "button" at bounding box center [109, 477] width 38 height 38
click at [10, 481] on button "button" at bounding box center [24, 477] width 38 height 38
click at [112, 477] on button "button" at bounding box center [109, 477] width 38 height 38
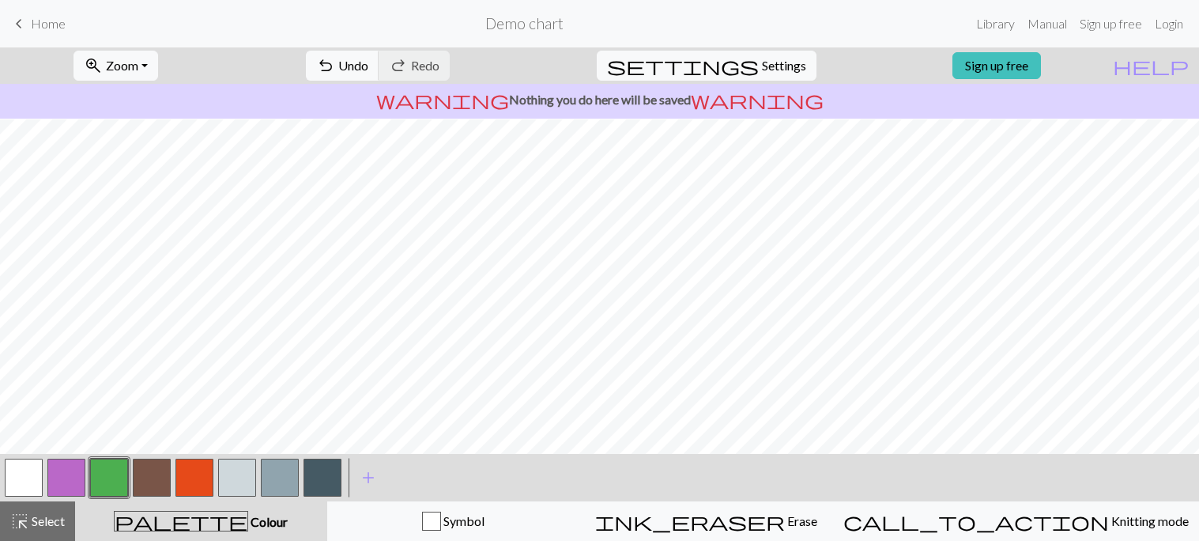
click at [37, 479] on button "button" at bounding box center [24, 477] width 38 height 38
click at [158, 65] on button "zoom_in Zoom Zoom" at bounding box center [116, 66] width 85 height 30
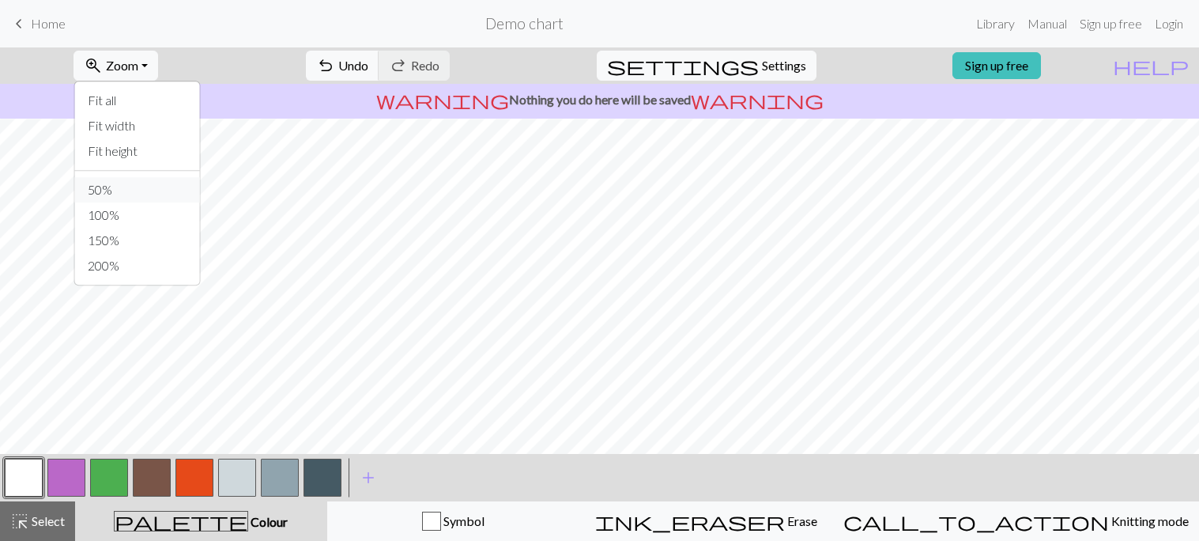
click at [132, 181] on button "50%" at bounding box center [137, 189] width 125 height 25
click at [120, 475] on button "button" at bounding box center [109, 477] width 38 height 38
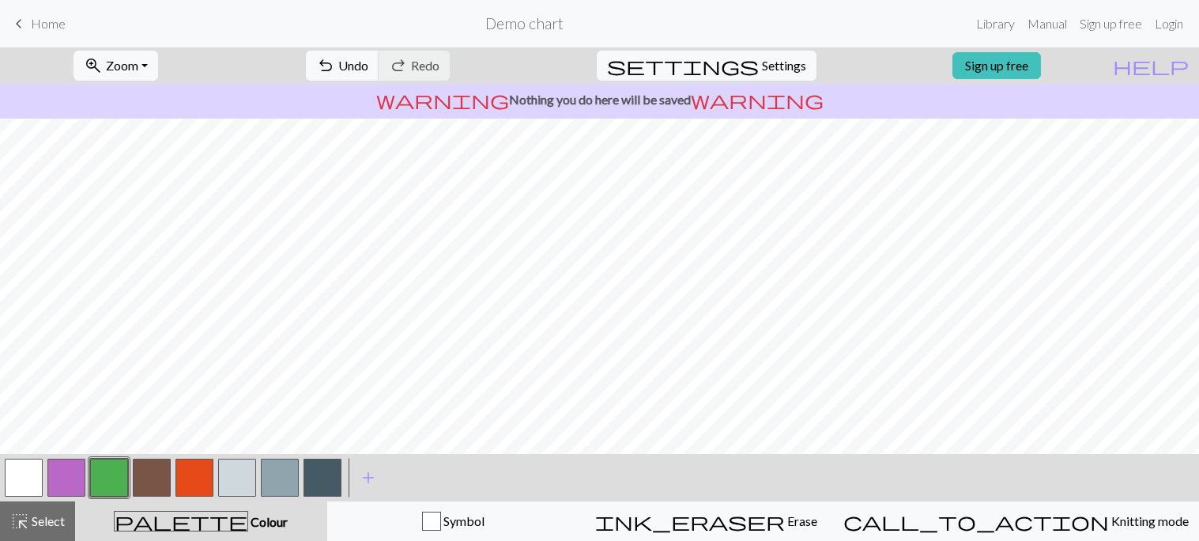
click at [37, 481] on button "button" at bounding box center [24, 477] width 38 height 38
click at [117, 481] on button "button" at bounding box center [109, 477] width 38 height 38
click at [335, 58] on span "undo" at bounding box center [325, 66] width 19 height 22
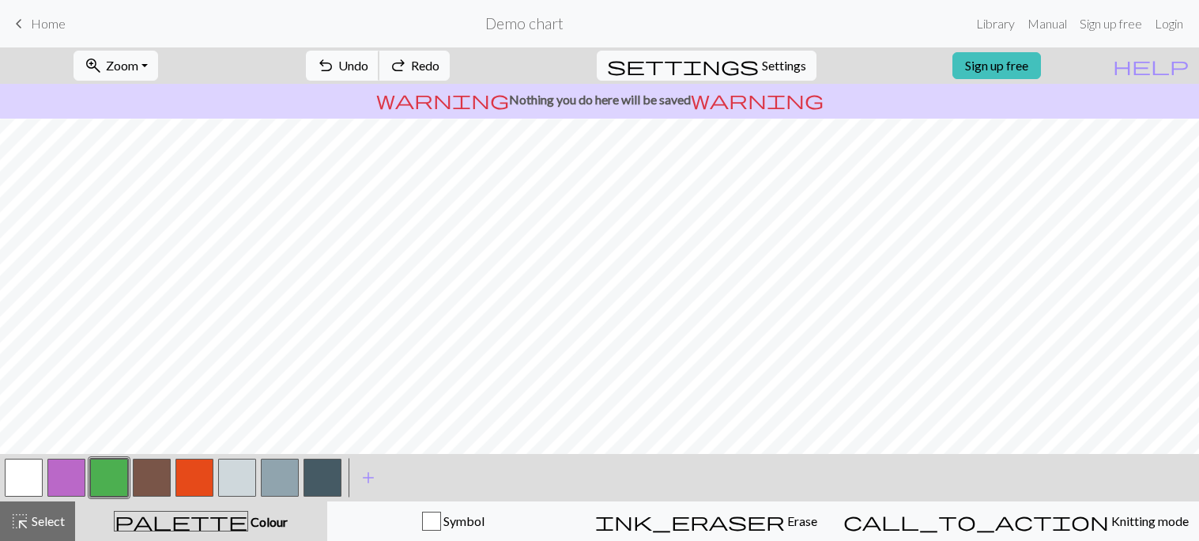
click at [335, 60] on span "undo" at bounding box center [325, 66] width 19 height 22
click at [335, 61] on span "undo" at bounding box center [325, 66] width 19 height 22
click at [35, 484] on button "button" at bounding box center [24, 477] width 38 height 38
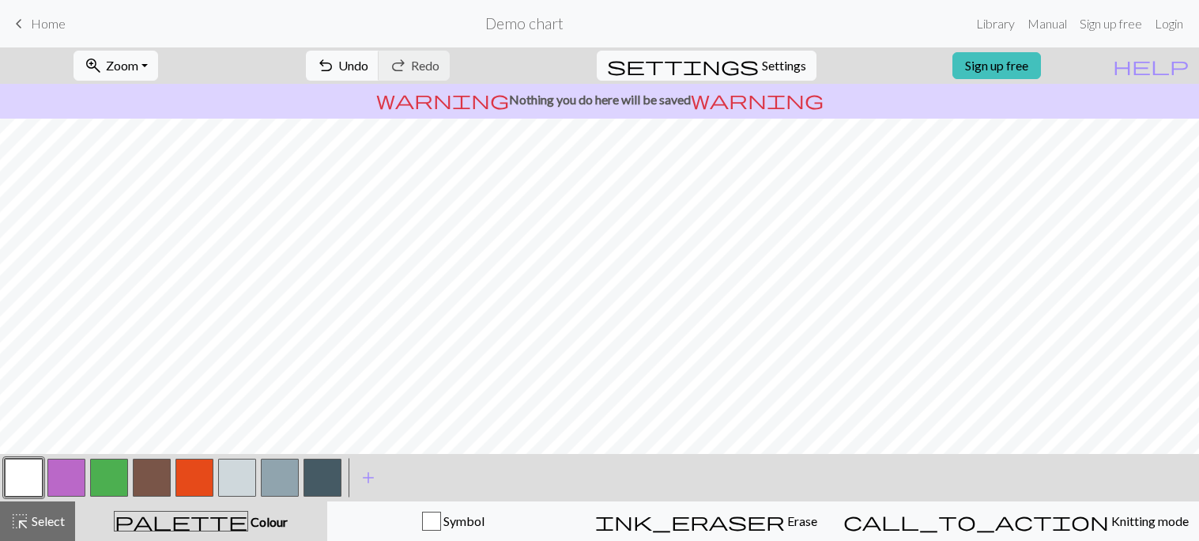
click at [117, 481] on button "button" at bounding box center [109, 477] width 38 height 38
click at [745, 66] on button "settings Settings" at bounding box center [707, 66] width 220 height 30
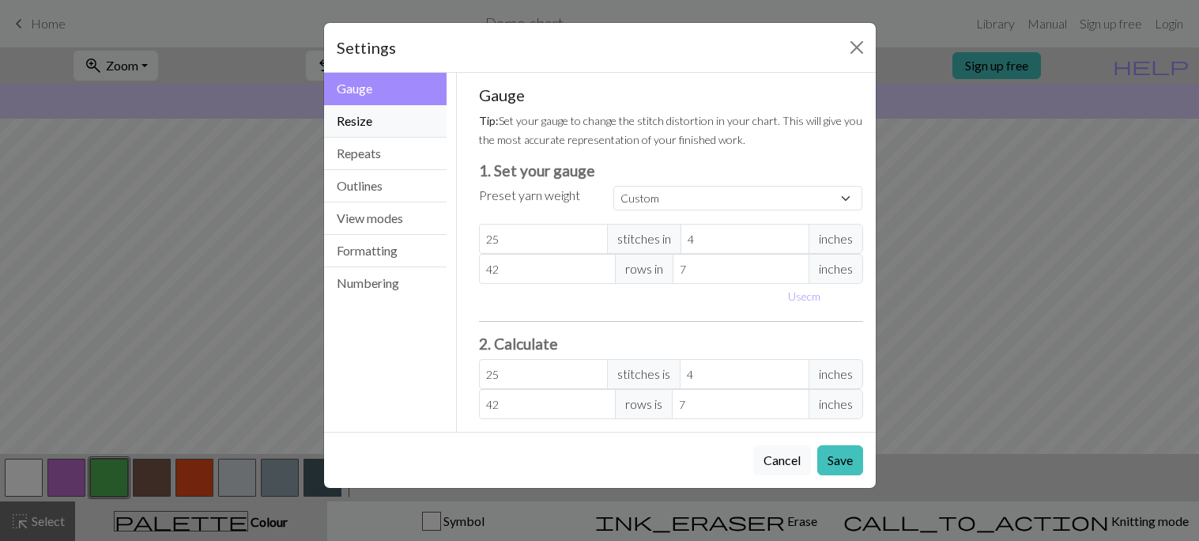
click at [428, 128] on button "Resize" at bounding box center [385, 121] width 123 height 32
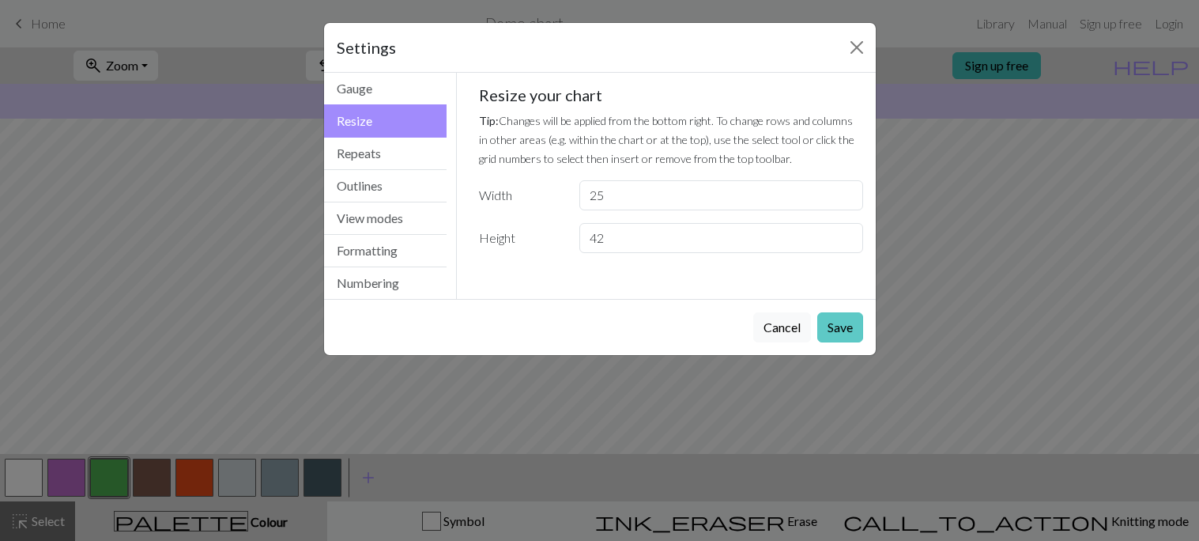
click at [850, 323] on button "Save" at bounding box center [840, 327] width 46 height 30
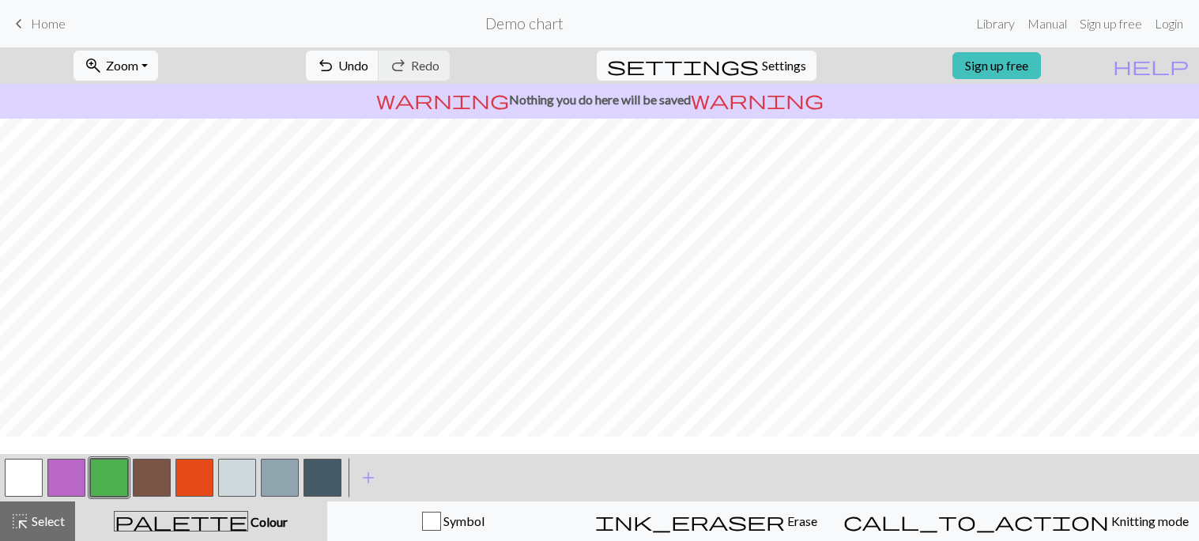
scroll to position [0, 0]
click at [17, 492] on button "button" at bounding box center [24, 477] width 38 height 38
click at [114, 472] on button "button" at bounding box center [109, 477] width 38 height 38
click at [138, 62] on span "Zoom" at bounding box center [122, 65] width 32 height 15
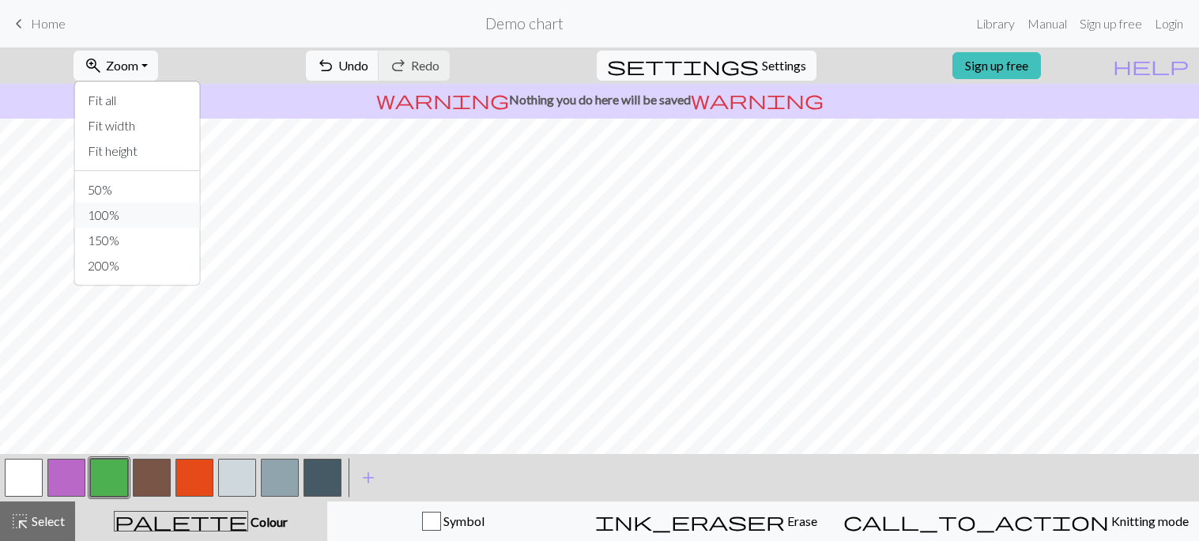
click at [150, 212] on button "100%" at bounding box center [137, 214] width 125 height 25
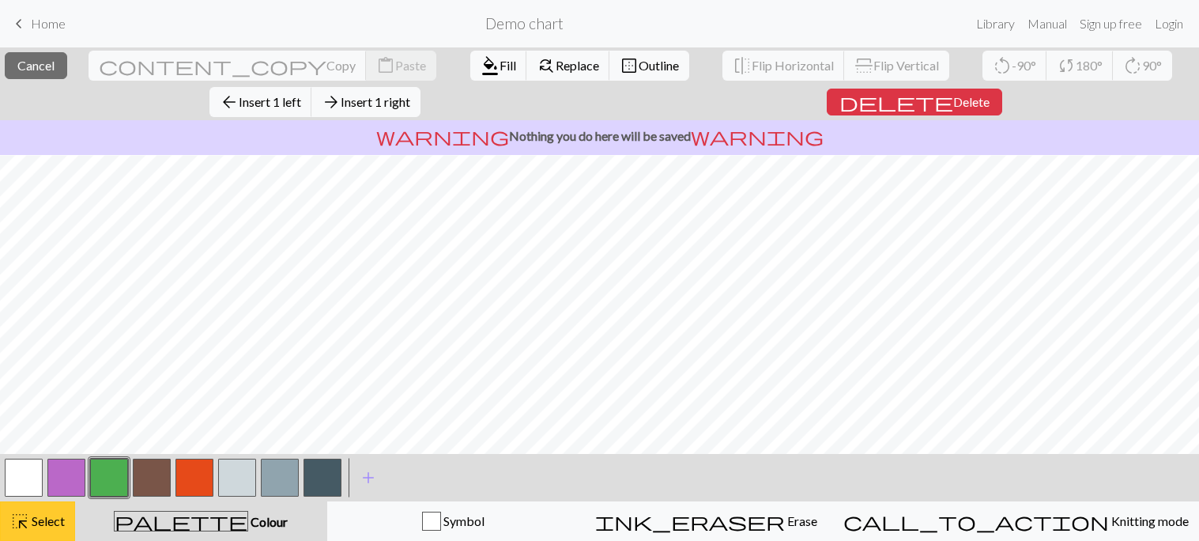
click at [42, 523] on span "Select" at bounding box center [47, 520] width 36 height 15
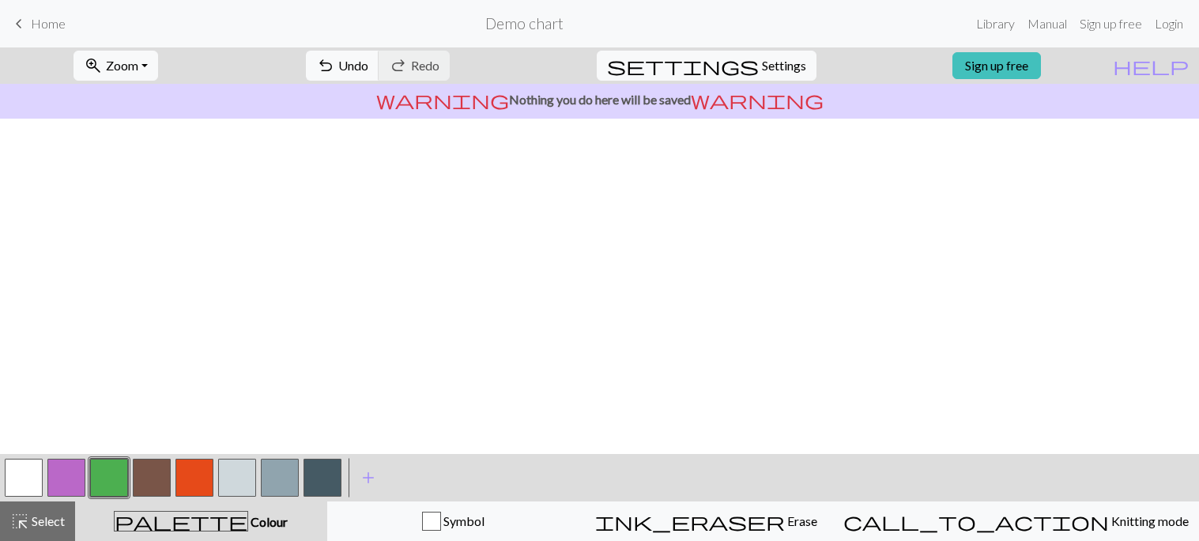
scroll to position [0, 0]
click at [138, 62] on span "Zoom" at bounding box center [122, 65] width 32 height 15
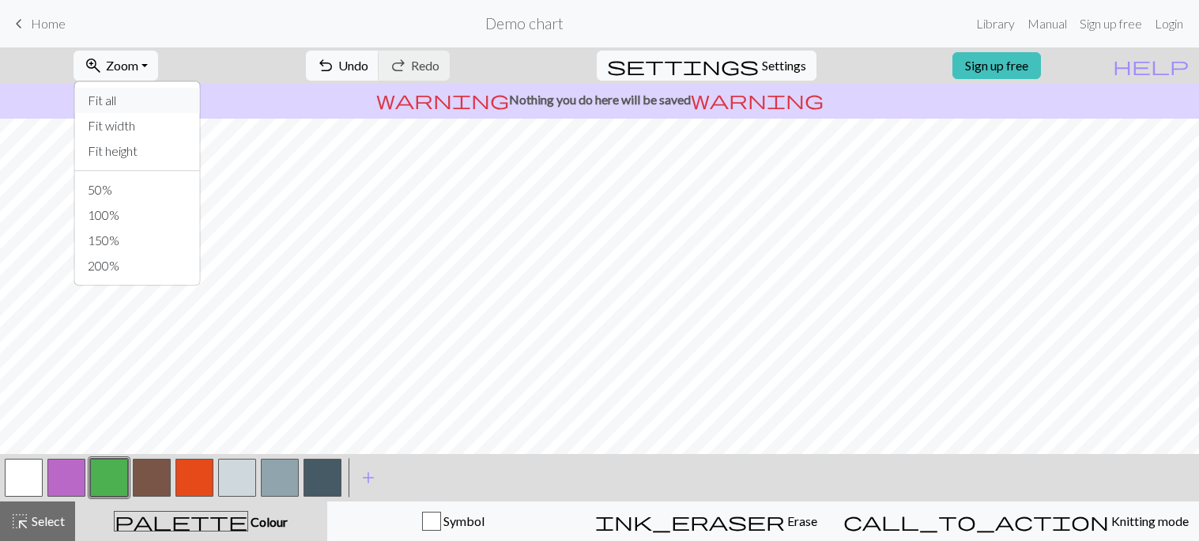
click at [161, 97] on button "Fit all" at bounding box center [137, 100] width 125 height 25
click at [158, 61] on button "zoom_in Zoom Zoom" at bounding box center [116, 66] width 85 height 30
click at [140, 234] on button "150%" at bounding box center [137, 240] width 125 height 25
click at [6, 463] on button "button" at bounding box center [24, 477] width 38 height 38
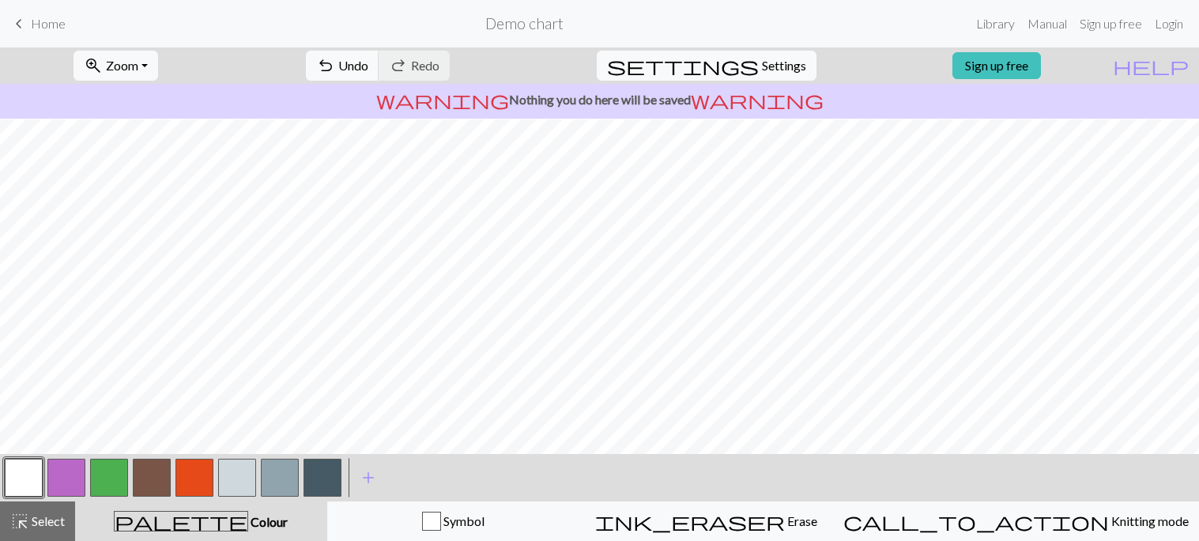
click at [113, 482] on button "button" at bounding box center [109, 477] width 38 height 38
click at [115, 485] on button "button" at bounding box center [109, 477] width 38 height 38
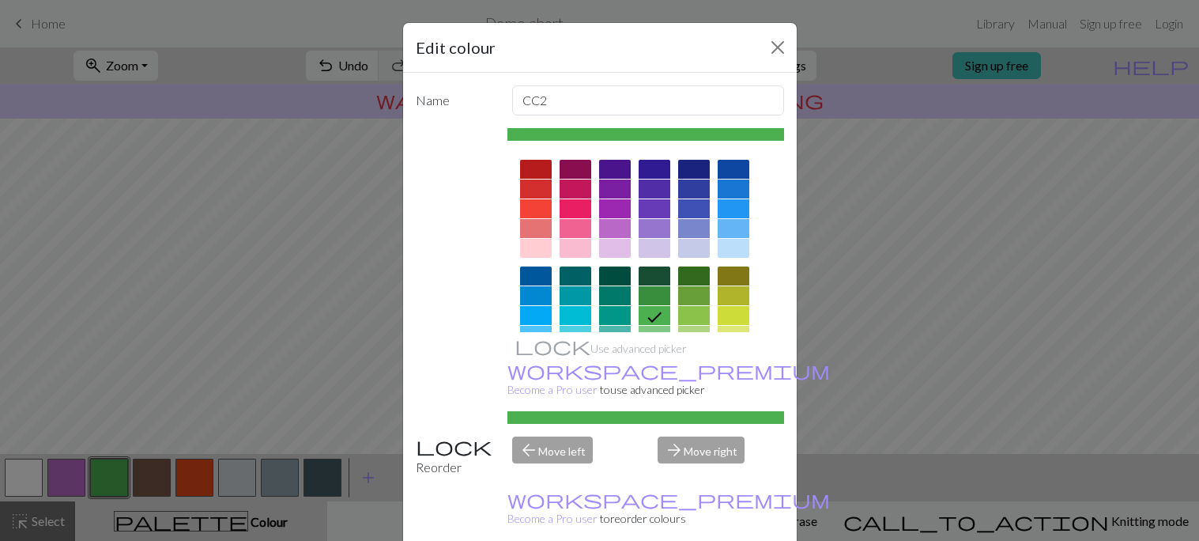
click at [29, 476] on div "Edit colour Name CC2 Use advanced picker workspace_premium Become a Pro user to…" at bounding box center [599, 270] width 1199 height 541
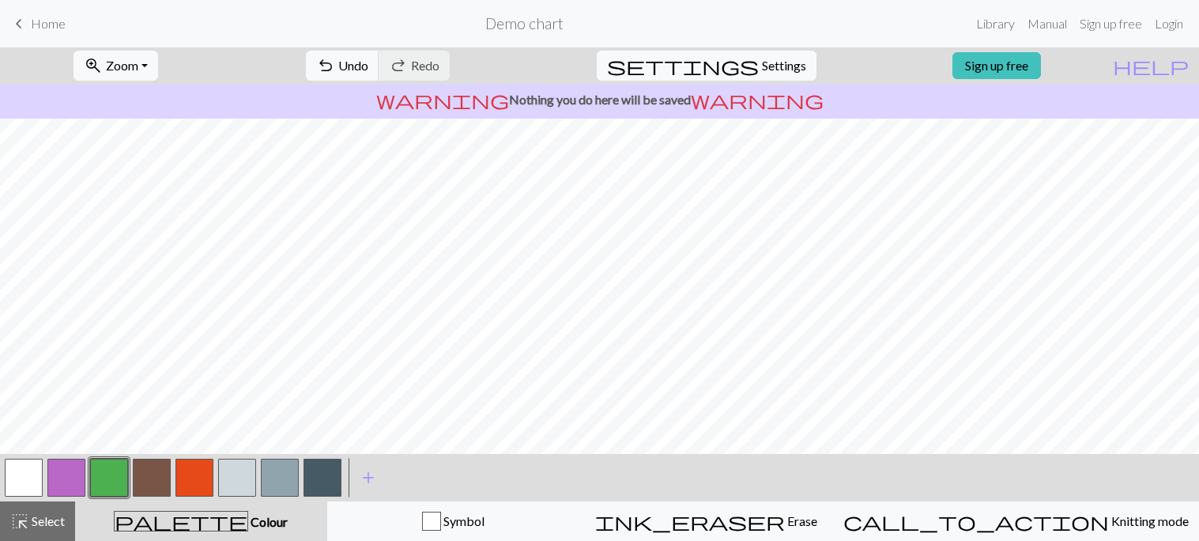
click at [29, 476] on button "button" at bounding box center [24, 477] width 38 height 38
click at [118, 472] on button "button" at bounding box center [109, 477] width 38 height 38
click at [143, 468] on button "button" at bounding box center [152, 477] width 38 height 38
click at [113, 475] on button "button" at bounding box center [109, 477] width 38 height 38
click at [145, 471] on button "button" at bounding box center [152, 477] width 38 height 38
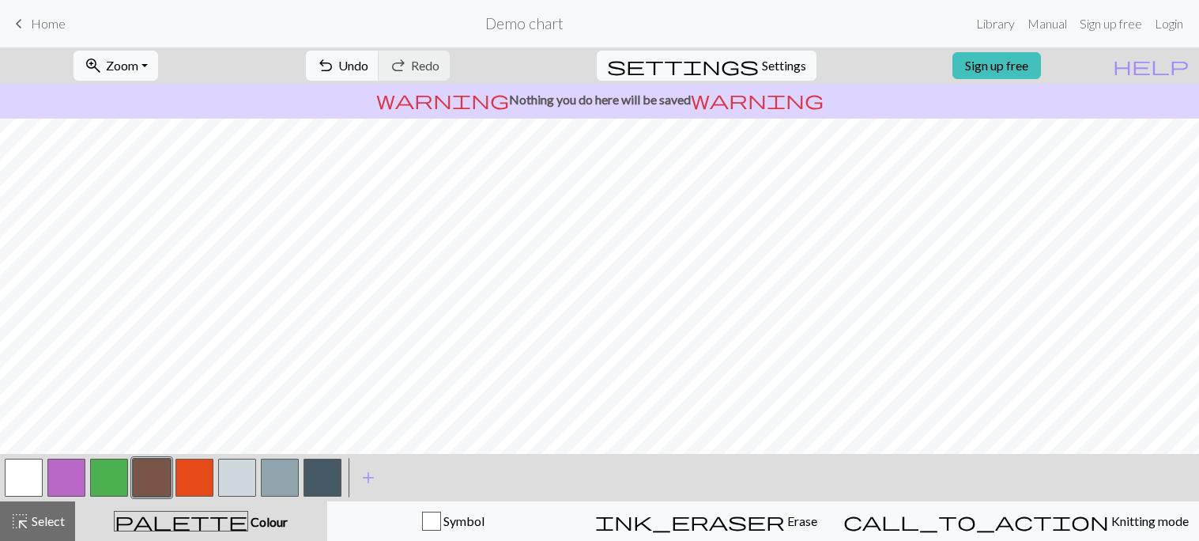
click at [114, 470] on button "button" at bounding box center [109, 477] width 38 height 38
click at [243, 480] on button "button" at bounding box center [237, 477] width 38 height 38
click at [15, 488] on button "button" at bounding box center [24, 477] width 38 height 38
click at [156, 467] on button "button" at bounding box center [152, 477] width 38 height 38
click at [120, 469] on button "button" at bounding box center [109, 477] width 38 height 38
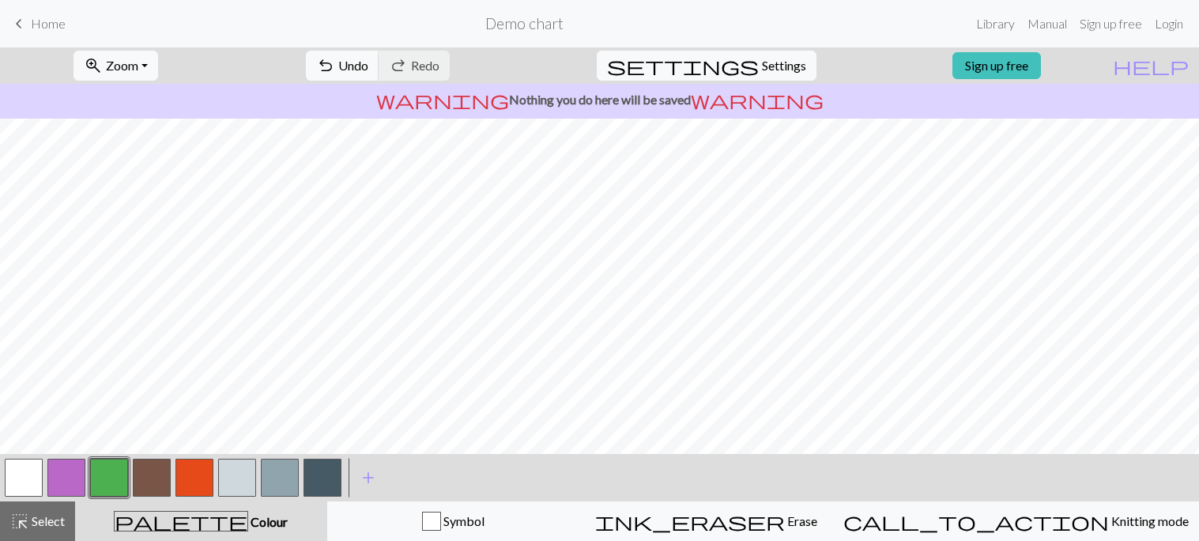
click at [157, 483] on button "button" at bounding box center [152, 477] width 38 height 38
click at [107, 486] on button "button" at bounding box center [109, 477] width 38 height 38
click at [154, 479] on button "button" at bounding box center [152, 477] width 38 height 38
click at [98, 487] on button "button" at bounding box center [109, 477] width 38 height 38
click at [162, 477] on button "button" at bounding box center [152, 477] width 38 height 38
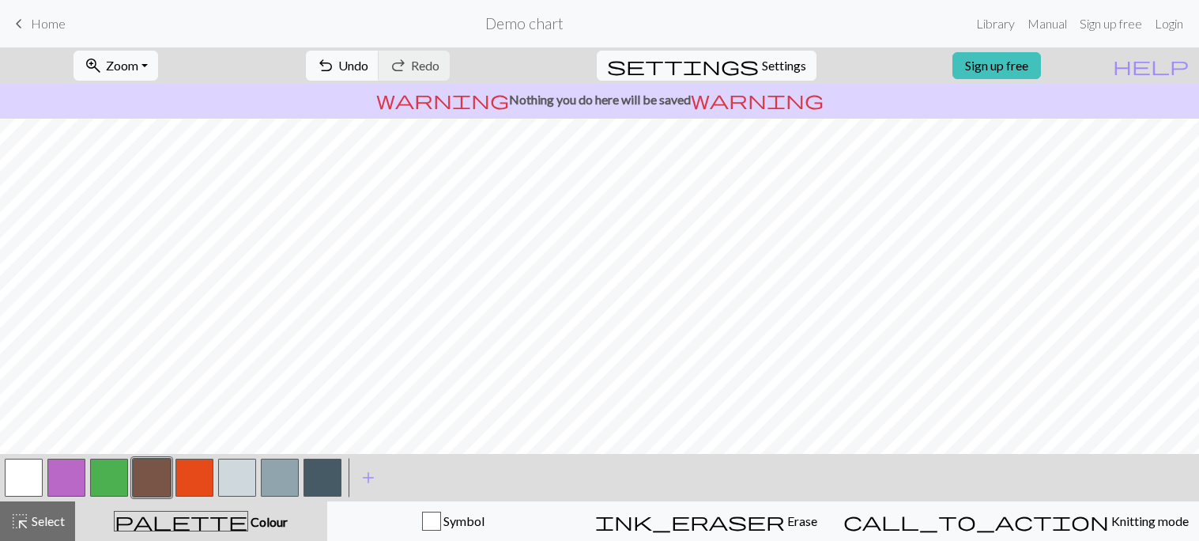
click at [32, 475] on button "button" at bounding box center [24, 477] width 38 height 38
